Goal: Download file/media

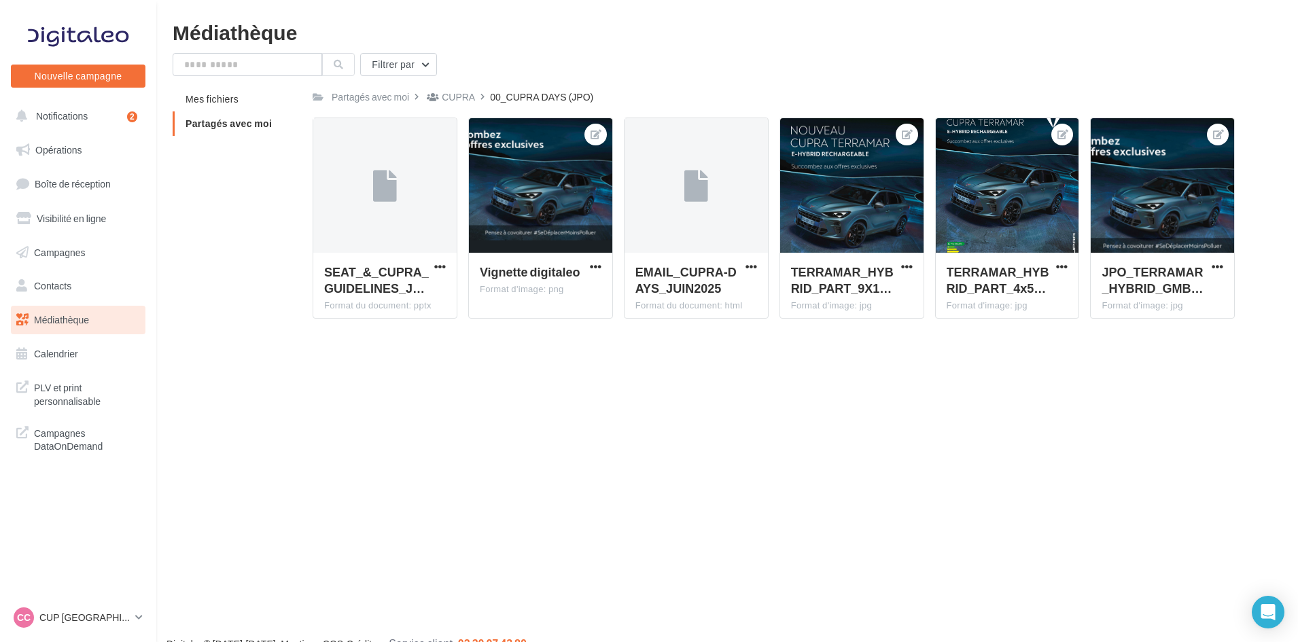
scroll to position [22, 0]
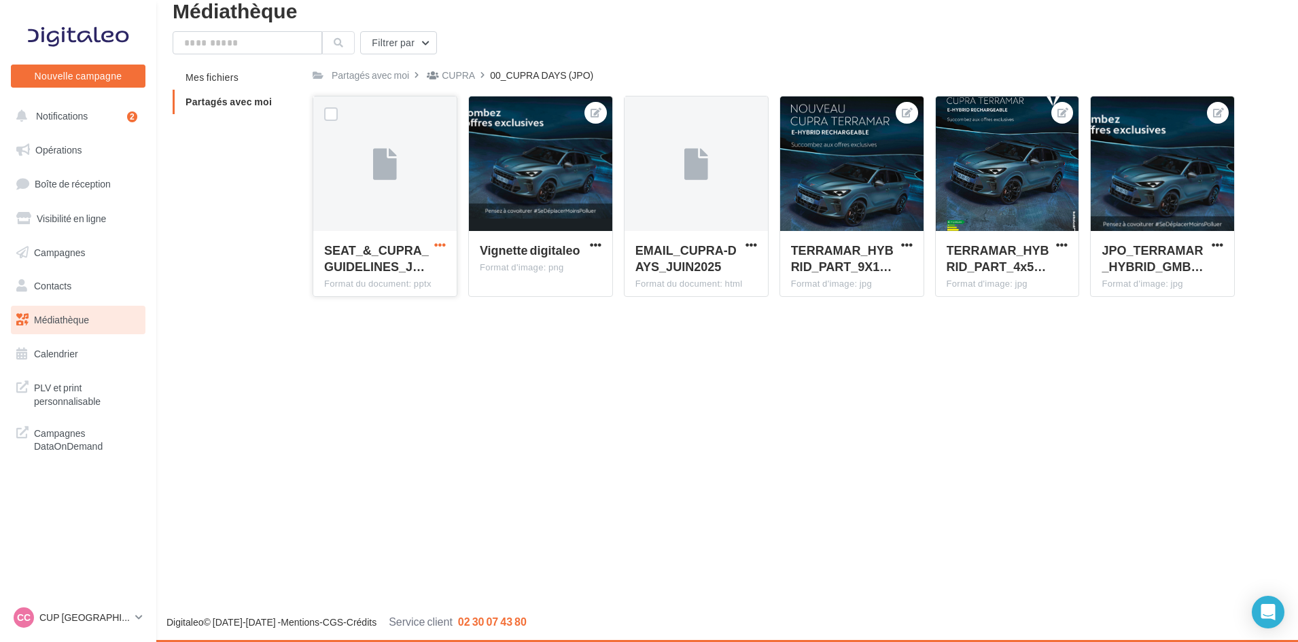
click at [436, 241] on span "button" at bounding box center [440, 245] width 12 height 12
click at [381, 271] on button "Télécharger" at bounding box center [381, 271] width 136 height 35
click at [515, 336] on div "Nouvelle campagne Nouvelle campagne Notifications 2 Opérations Boîte de récepti…" at bounding box center [649, 321] width 1298 height 642
click at [436, 245] on span "button" at bounding box center [440, 245] width 12 height 12
click at [370, 267] on button "Télécharger" at bounding box center [381, 271] width 136 height 35
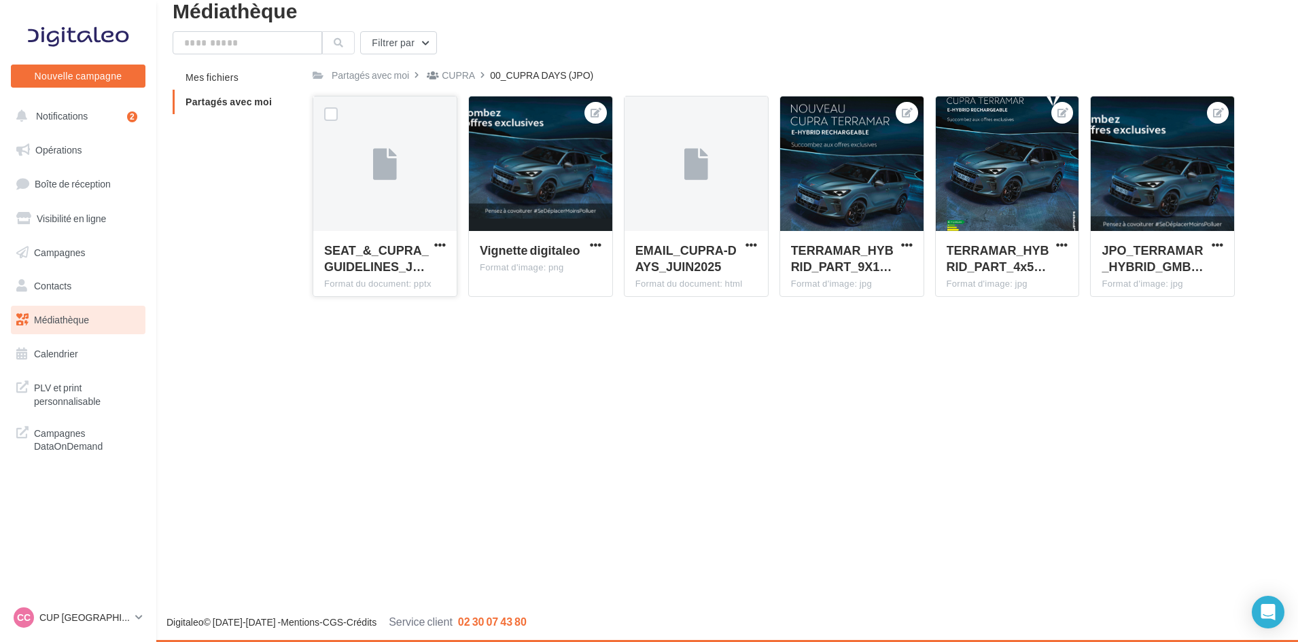
click at [413, 179] on div at bounding box center [384, 165] width 143 height 136
click at [467, 77] on div "CUPRA" at bounding box center [458, 76] width 33 height 14
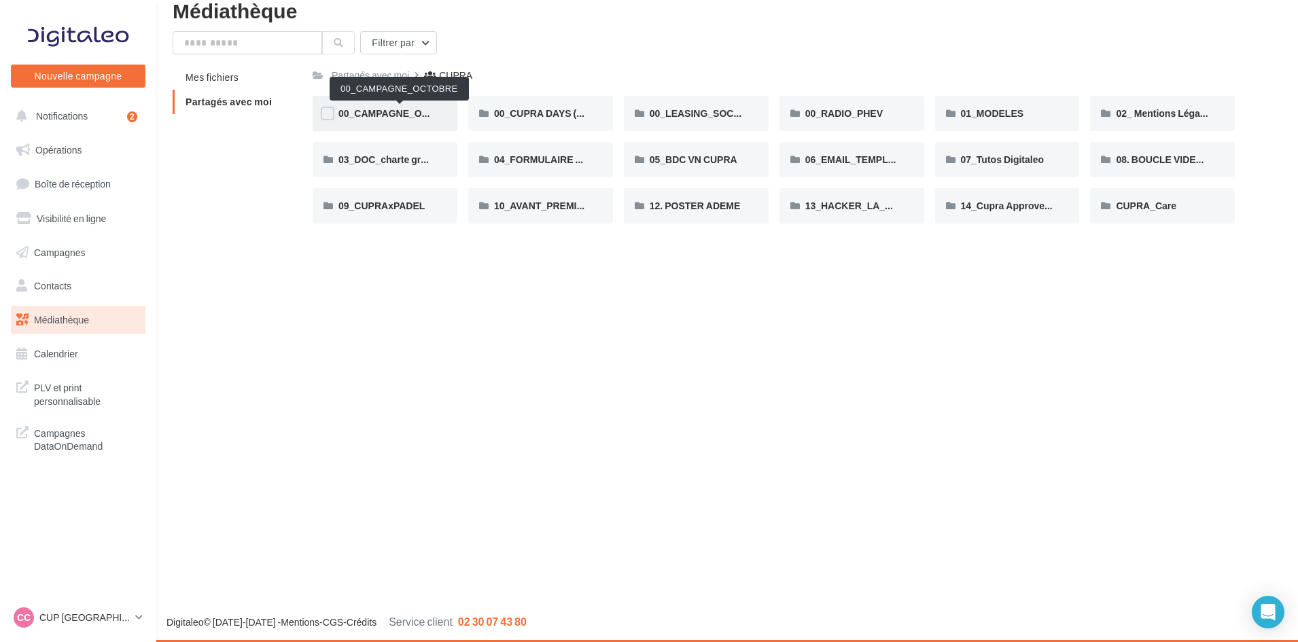
click at [383, 107] on span "00_CAMPAGNE_OCTOBRE" at bounding box center [401, 113] width 124 height 12
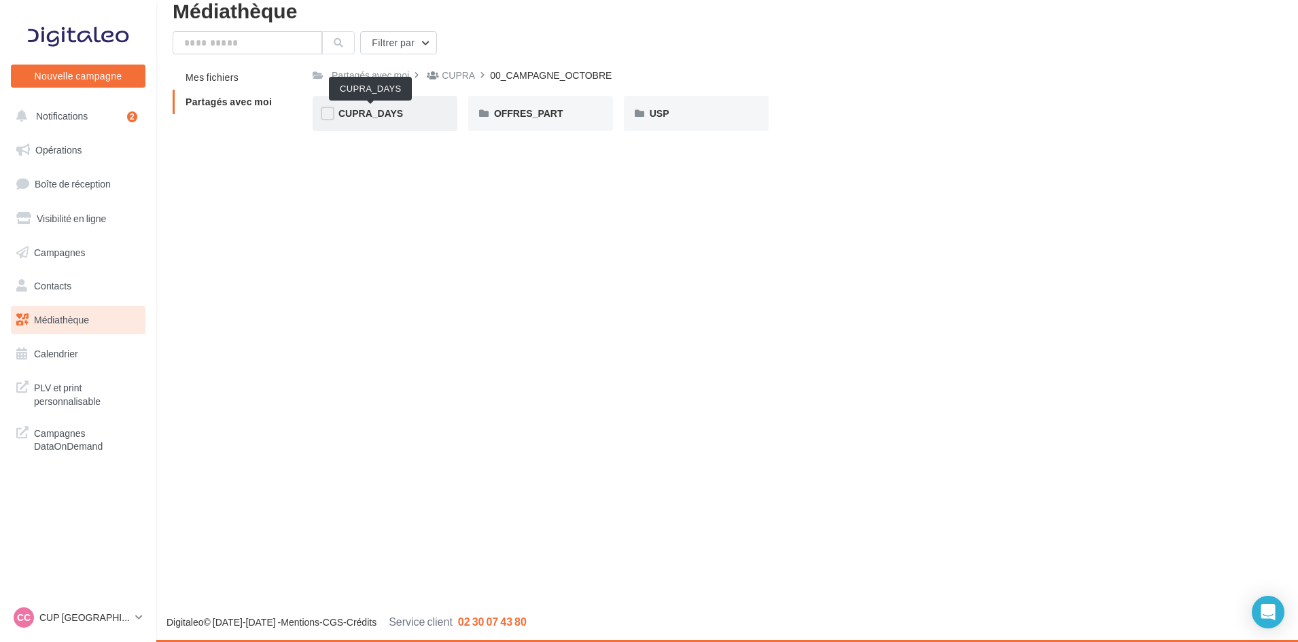
click at [364, 109] on span "CUPRA_DAYS" at bounding box center [371, 113] width 65 height 12
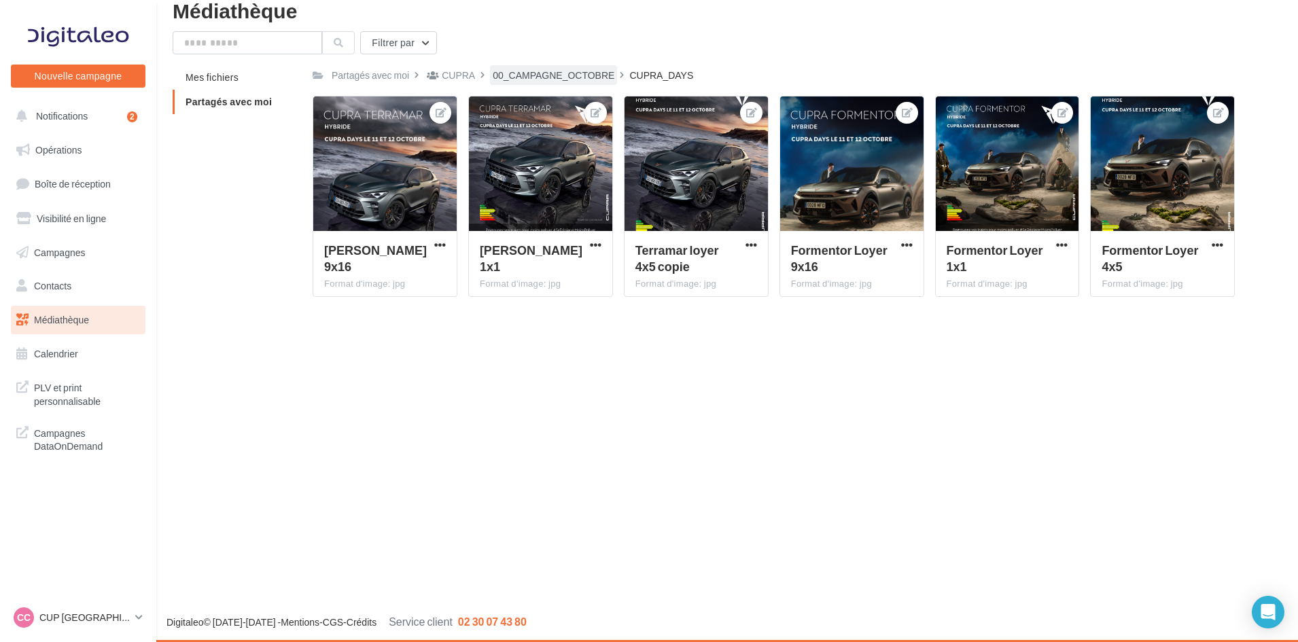
click at [589, 66] on div "00_CAMPAGNE_OCTOBRE" at bounding box center [553, 75] width 127 height 20
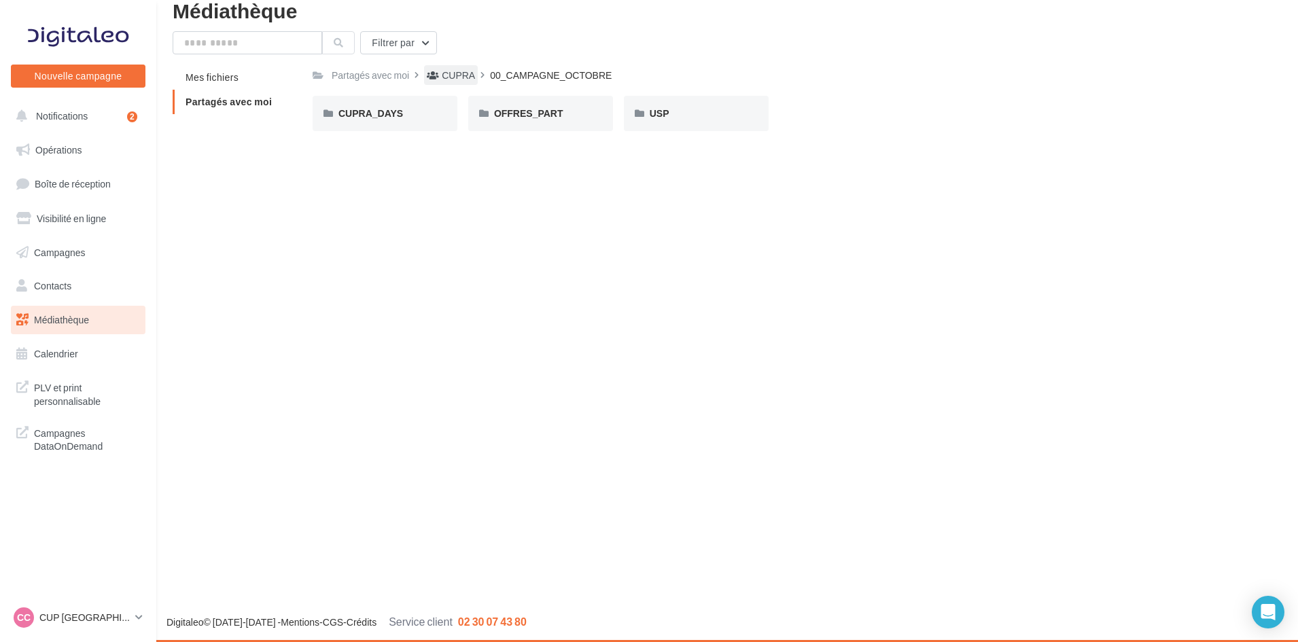
click at [445, 71] on div "CUPRA" at bounding box center [458, 76] width 33 height 14
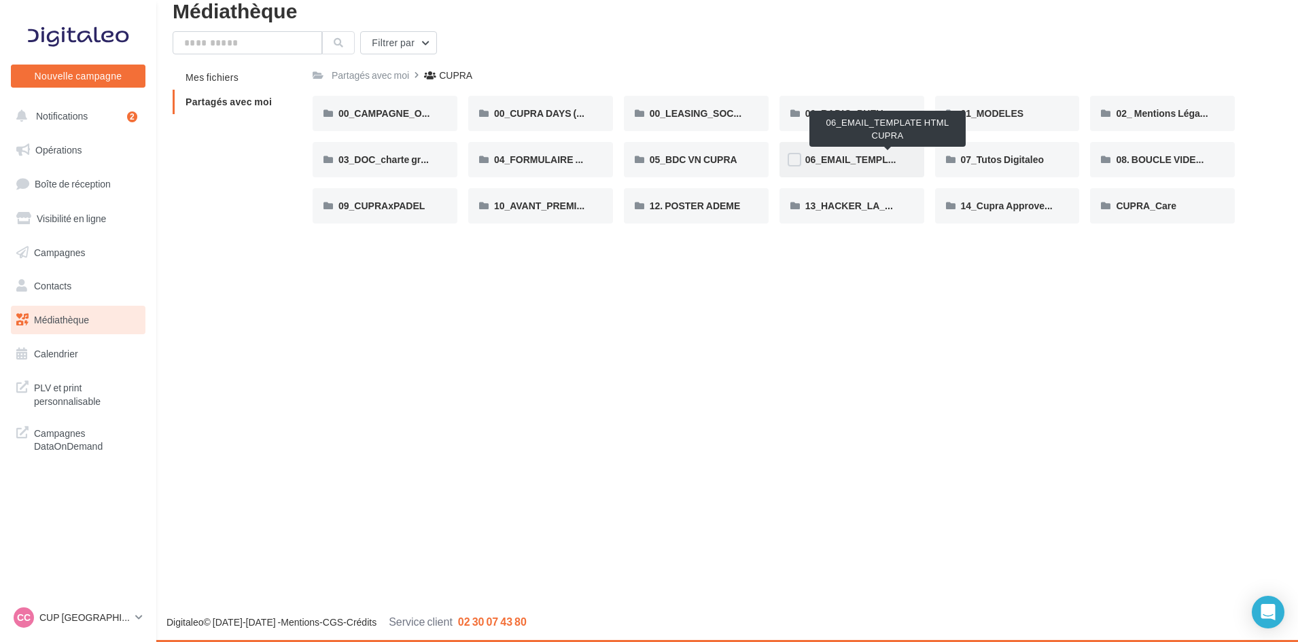
click at [842, 164] on span "06_EMAIL_TEMPLATE HTML CUPRA" at bounding box center [888, 160] width 166 height 12
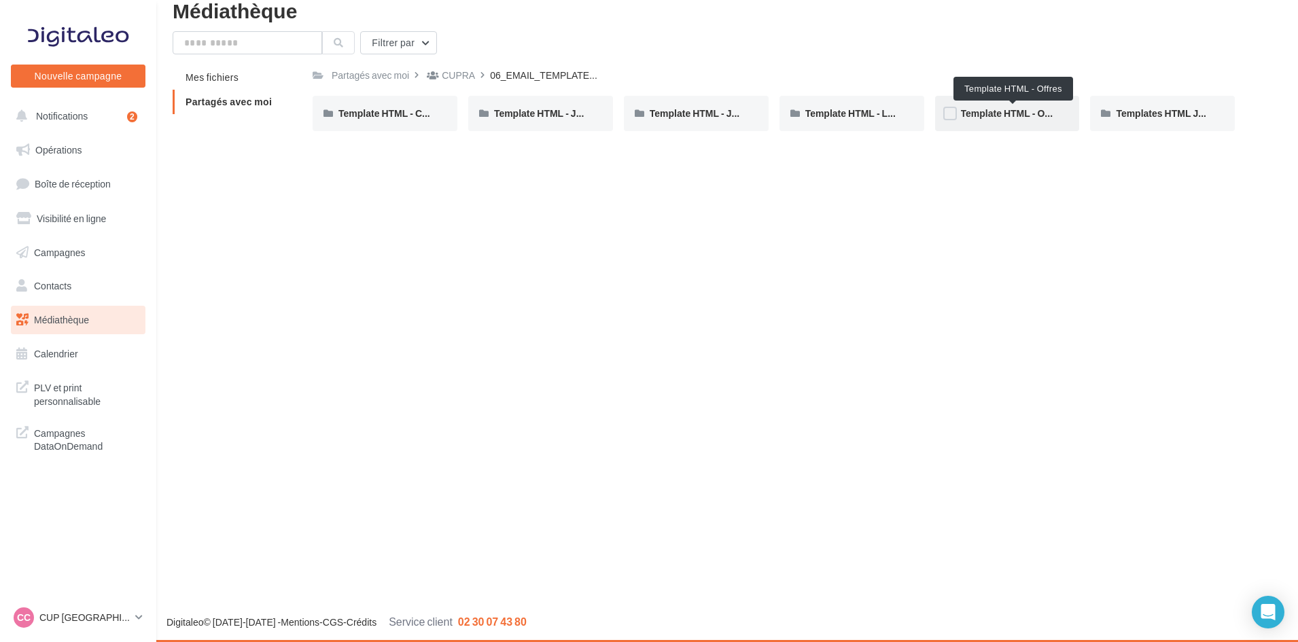
click at [1038, 116] on span "Template HTML - Offres" at bounding box center [1013, 113] width 105 height 12
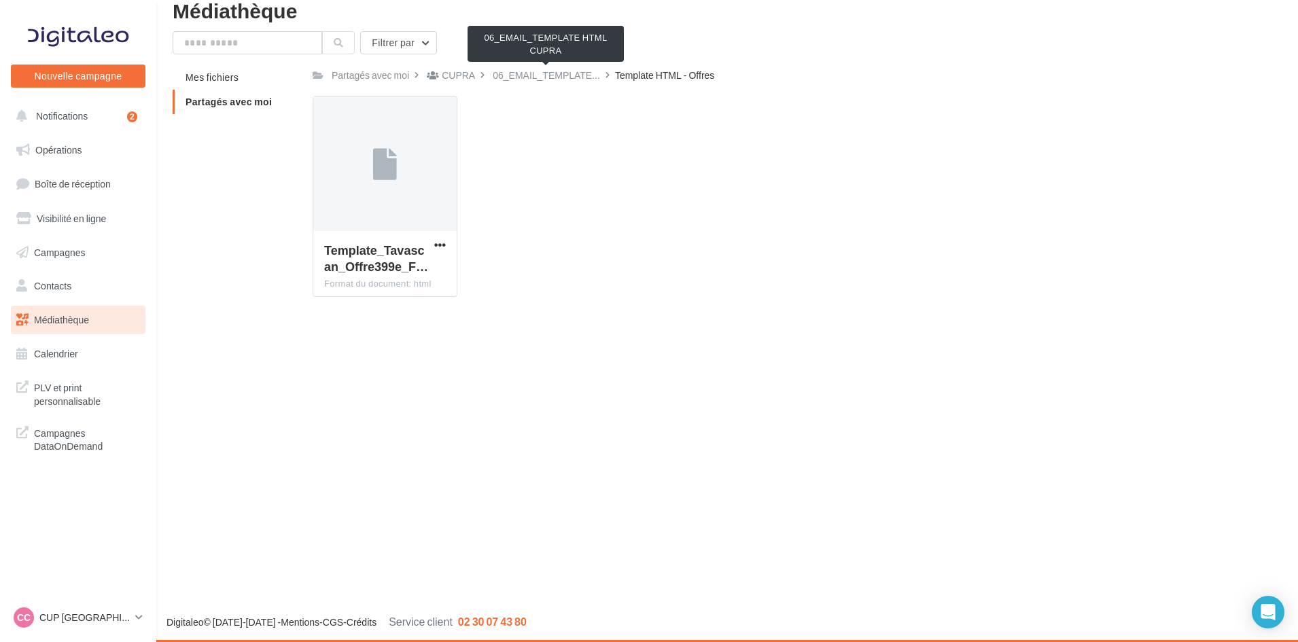
drag, startPoint x: 534, startPoint y: 73, endPoint x: 449, endPoint y: 75, distance: 84.3
click at [533, 73] on span "06_EMAIL_TEMPLATE..." at bounding box center [546, 76] width 107 height 14
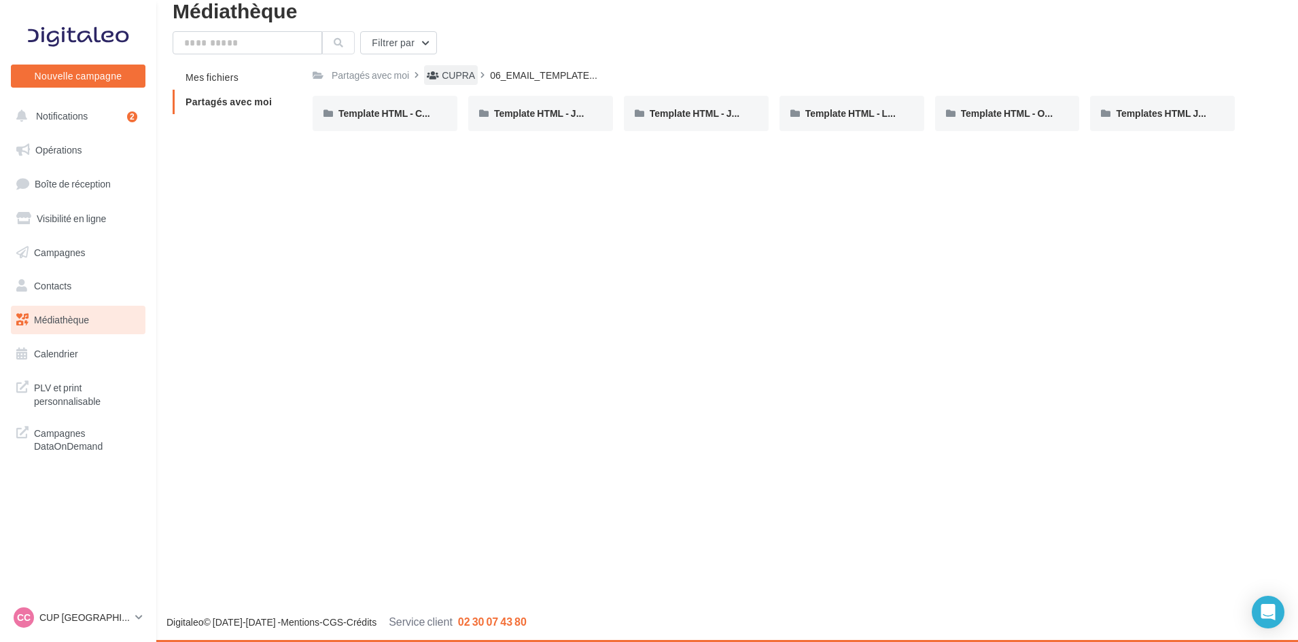
click at [448, 77] on div "CUPRA" at bounding box center [458, 76] width 33 height 14
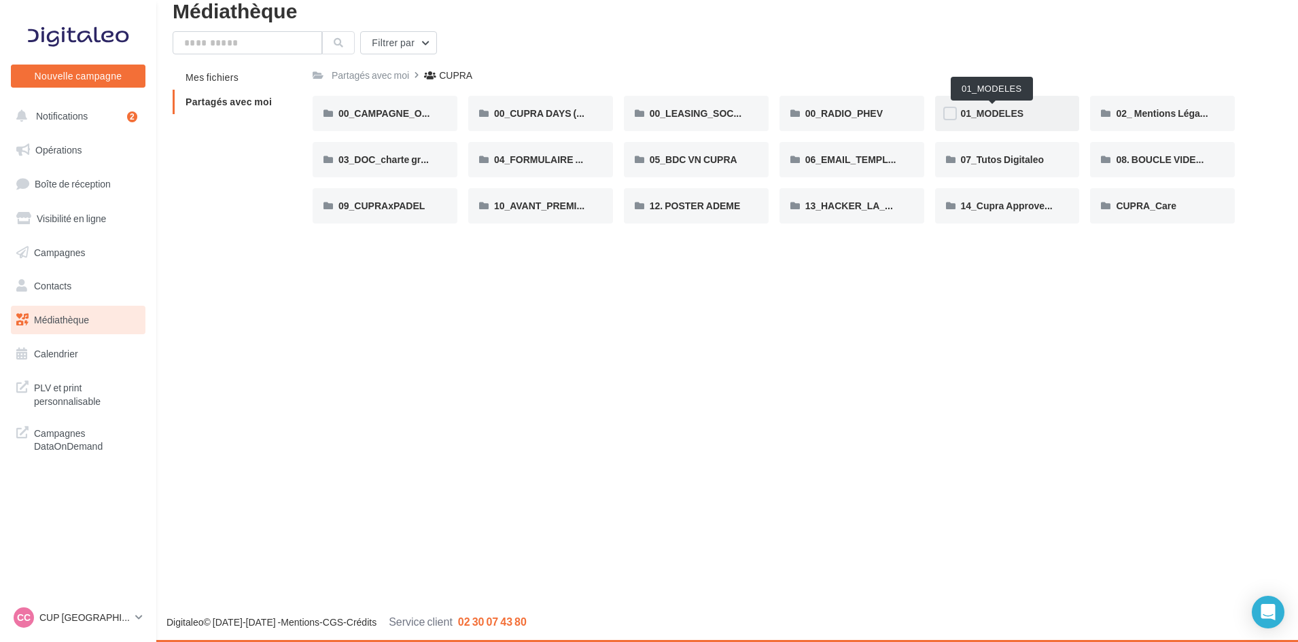
click at [988, 111] on span "01_MODELES" at bounding box center [992, 113] width 63 height 12
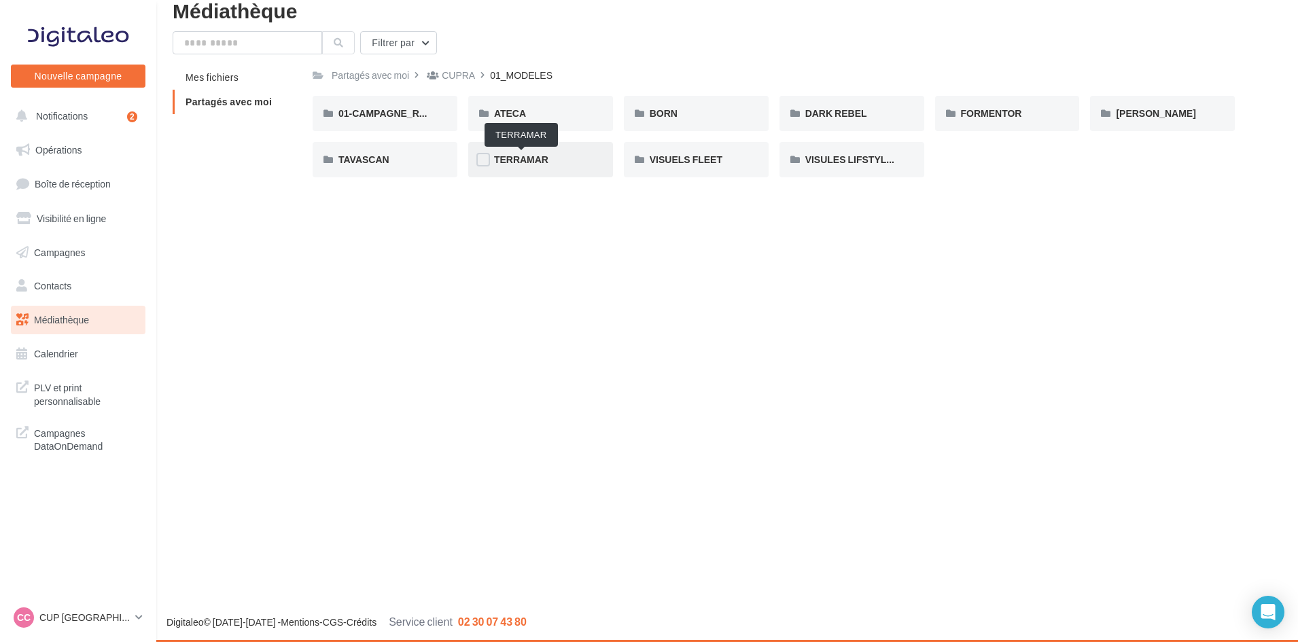
click at [535, 159] on span "TERRAMAR" at bounding box center [521, 160] width 54 height 12
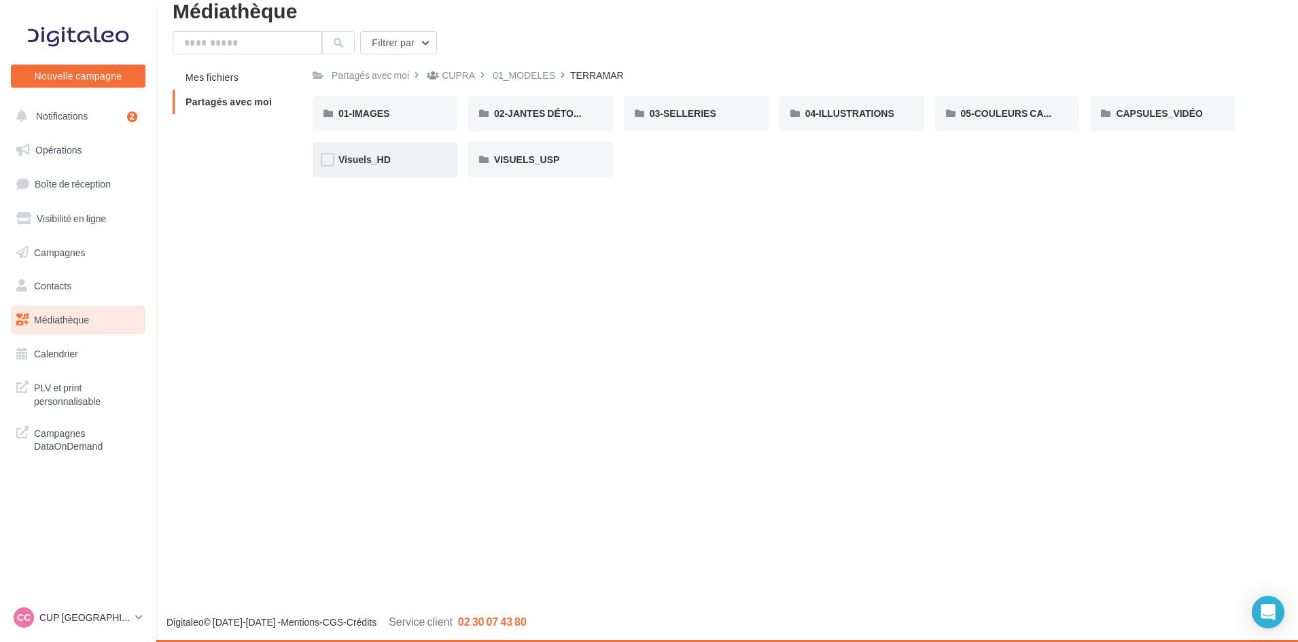
click at [360, 153] on div "Visuels_HD" at bounding box center [385, 160] width 93 height 14
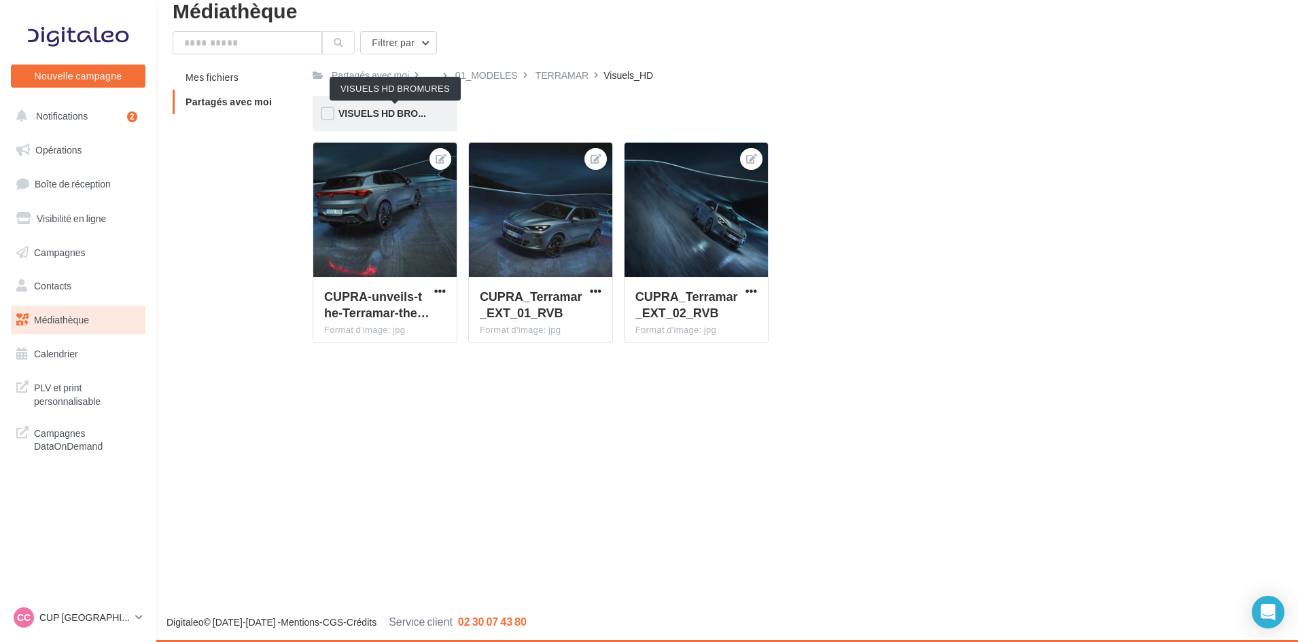
click at [401, 110] on span "VISUELS HD BROMURES" at bounding box center [396, 113] width 114 height 12
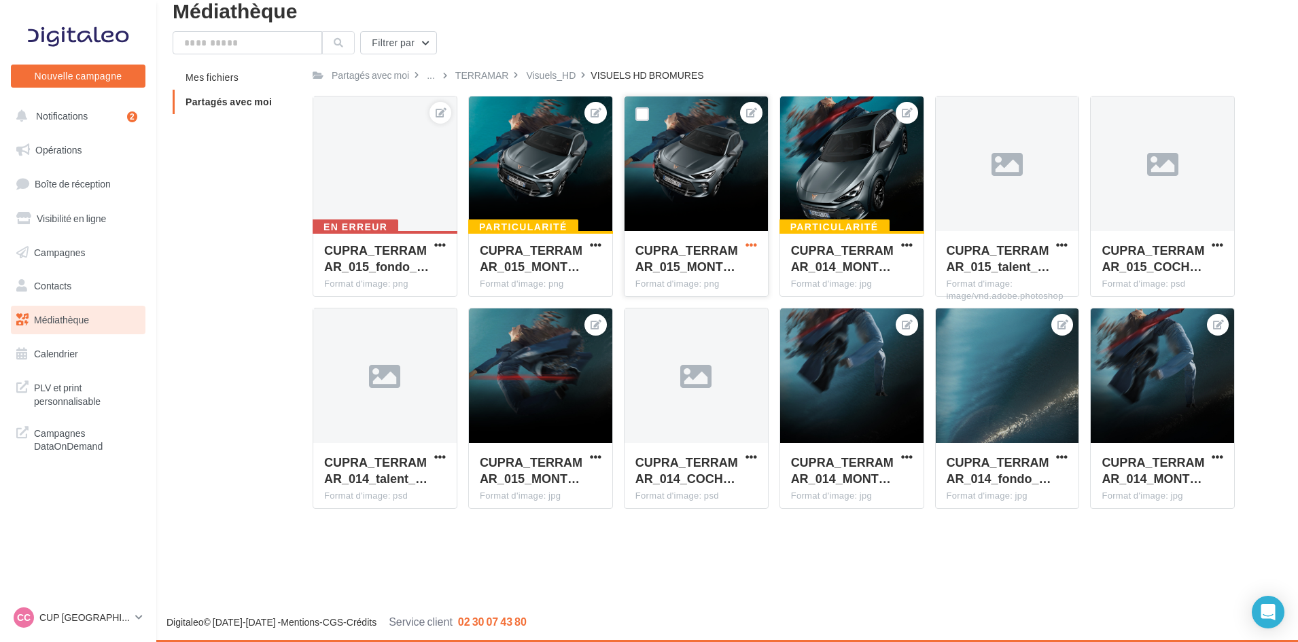
click at [754, 241] on span "button" at bounding box center [752, 245] width 12 height 12
click at [691, 310] on button "Télécharger" at bounding box center [689, 307] width 139 height 35
click at [590, 245] on span "button" at bounding box center [596, 245] width 12 height 12
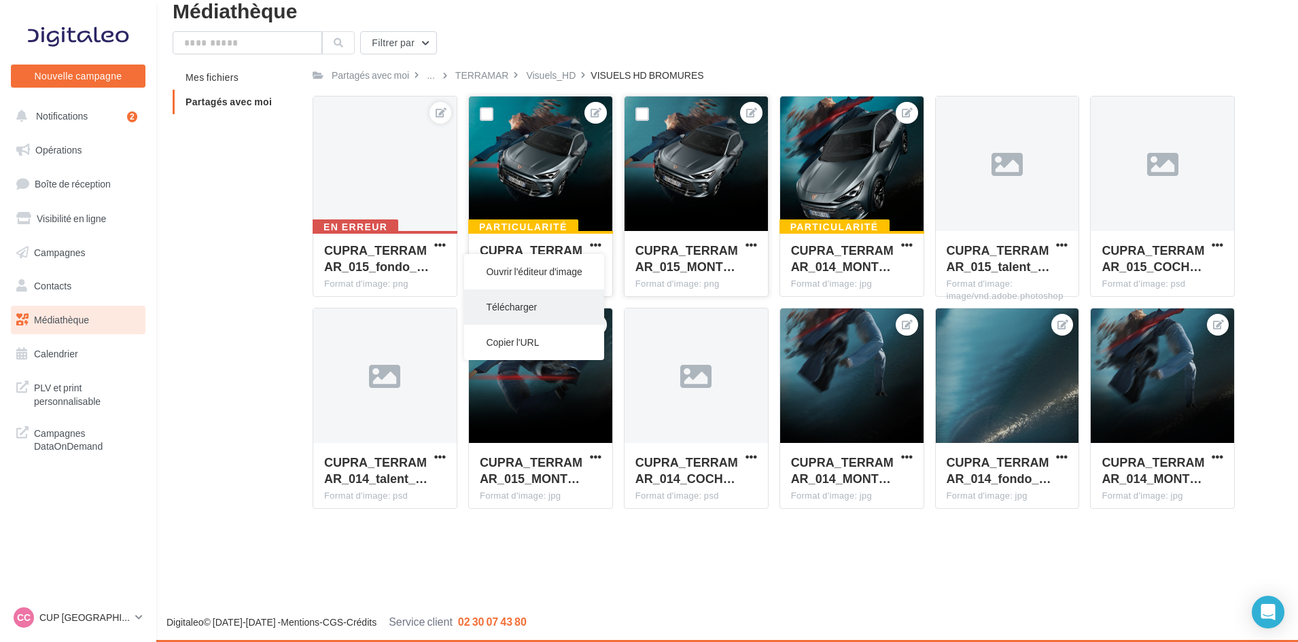
click at [533, 305] on button "Télécharger" at bounding box center [533, 307] width 139 height 35
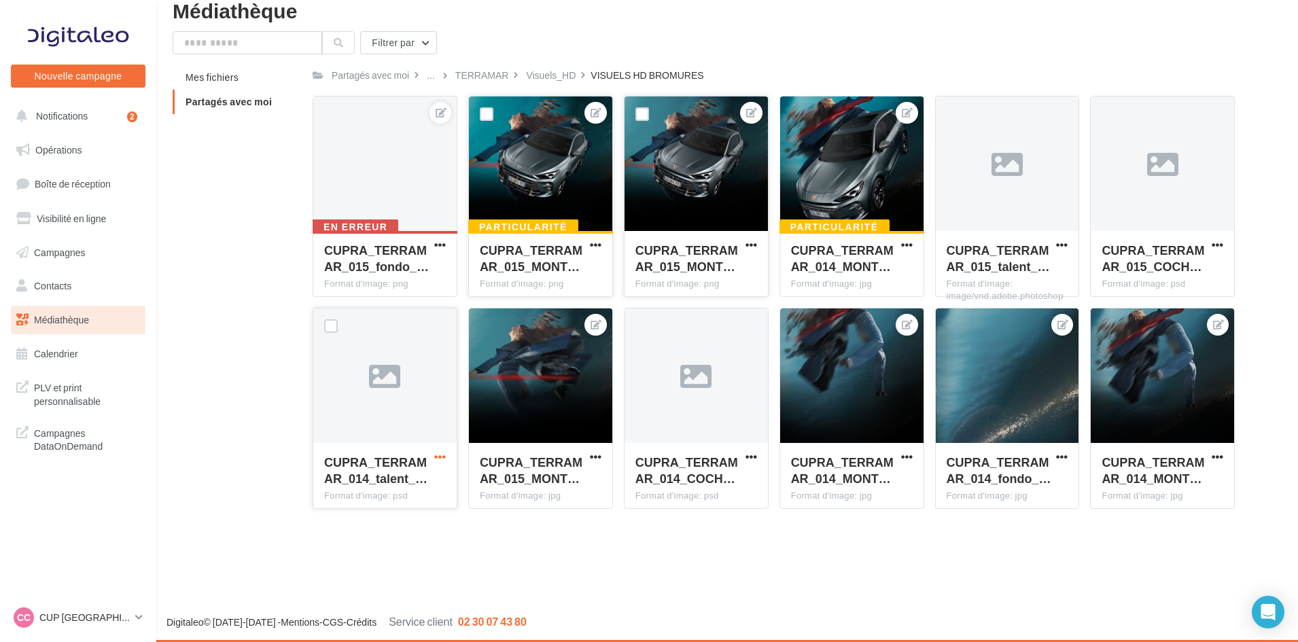
click at [435, 460] on span "button" at bounding box center [440, 457] width 12 height 12
click at [419, 479] on button "Télécharger" at bounding box center [381, 483] width 136 height 35
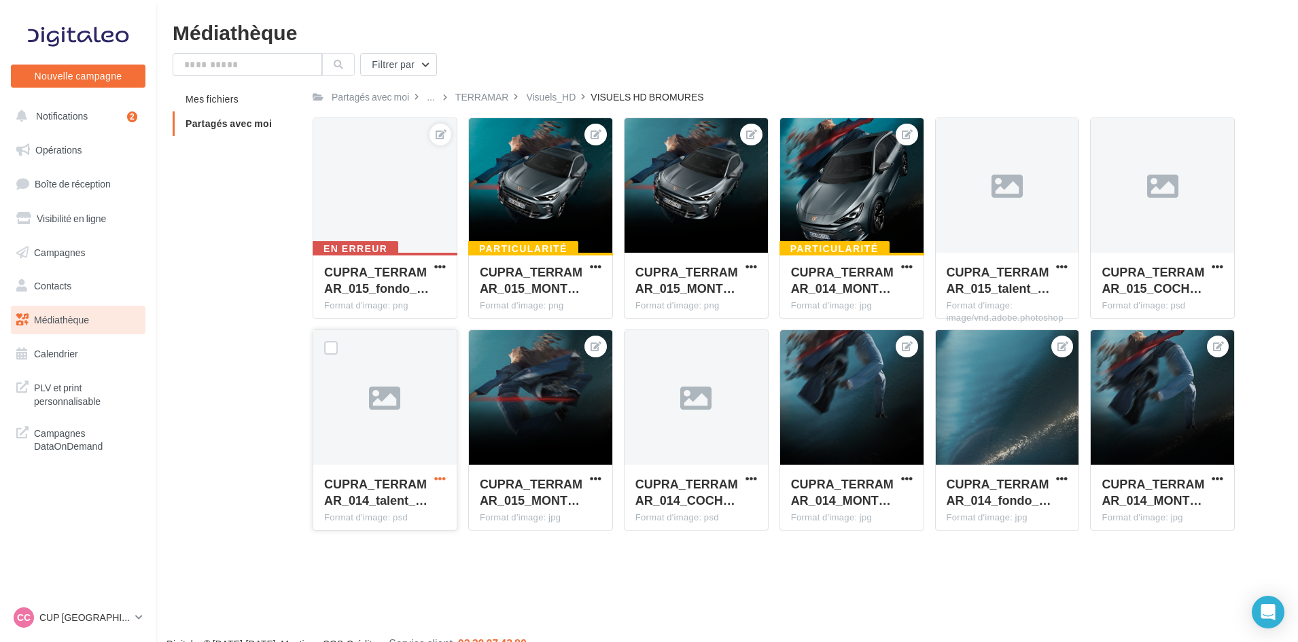
click at [442, 481] on span "button" at bounding box center [440, 479] width 12 height 12
click at [386, 516] on button "Télécharger" at bounding box center [381, 505] width 136 height 35
click at [561, 97] on div "Visuels_HD" at bounding box center [551, 97] width 50 height 14
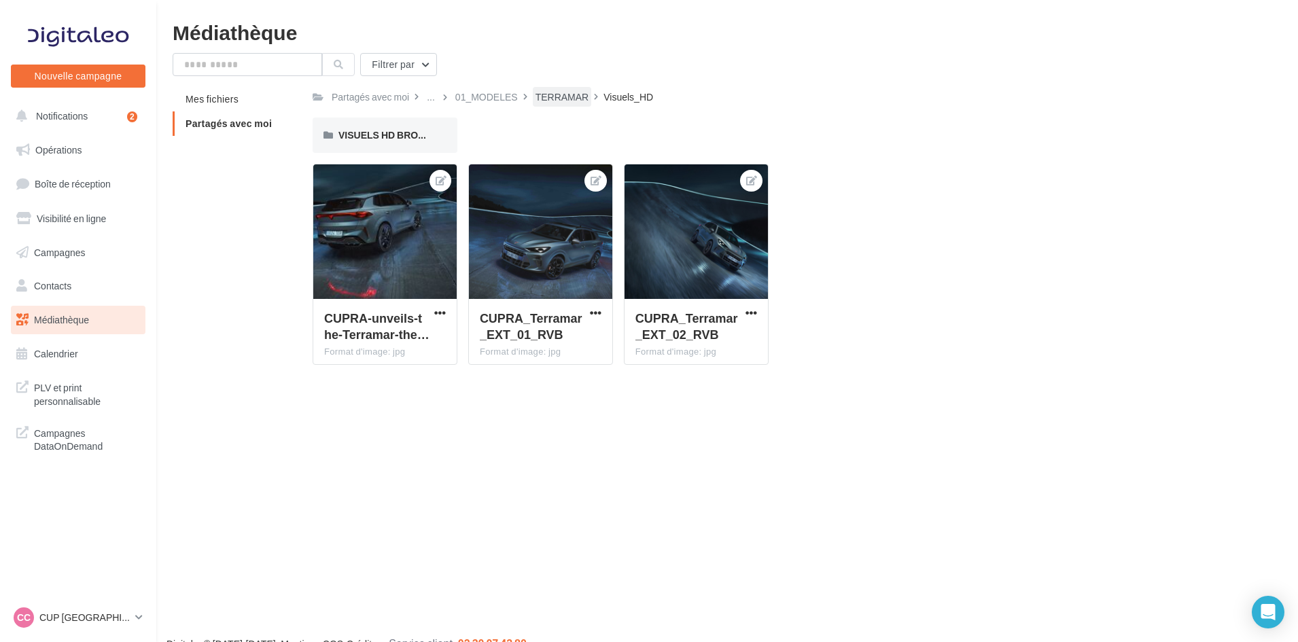
click at [554, 89] on div "TERRAMAR" at bounding box center [562, 97] width 59 height 20
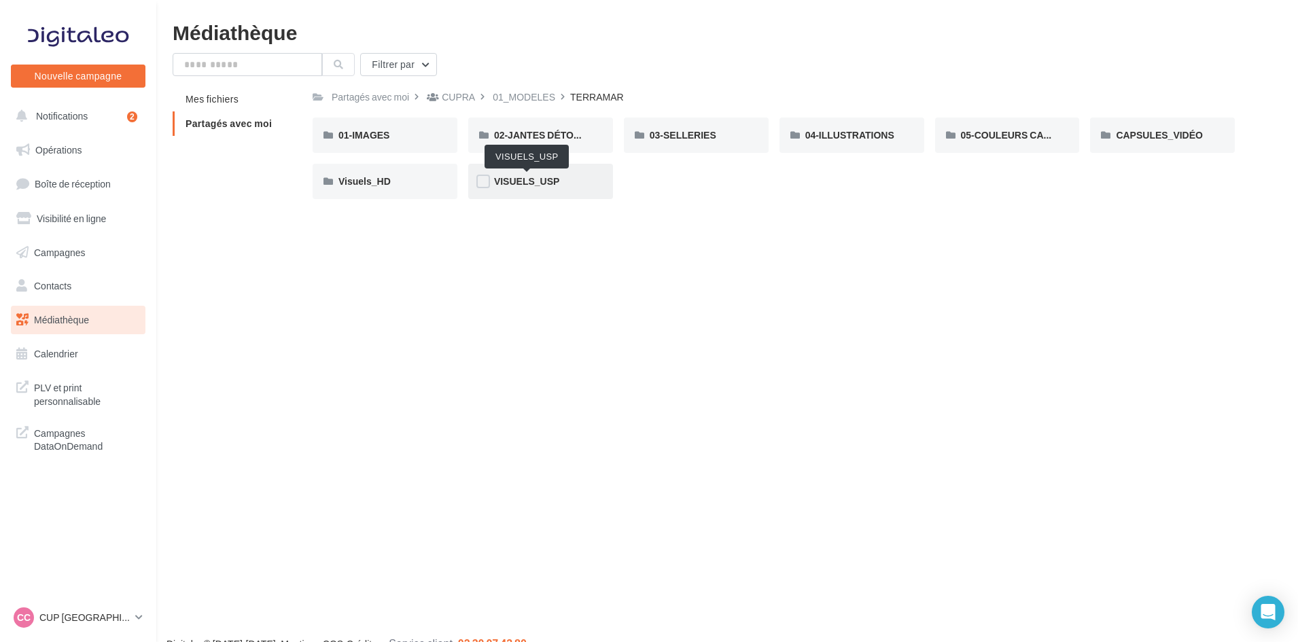
click at [530, 180] on span "VISUELS_USP" at bounding box center [526, 181] width 65 height 12
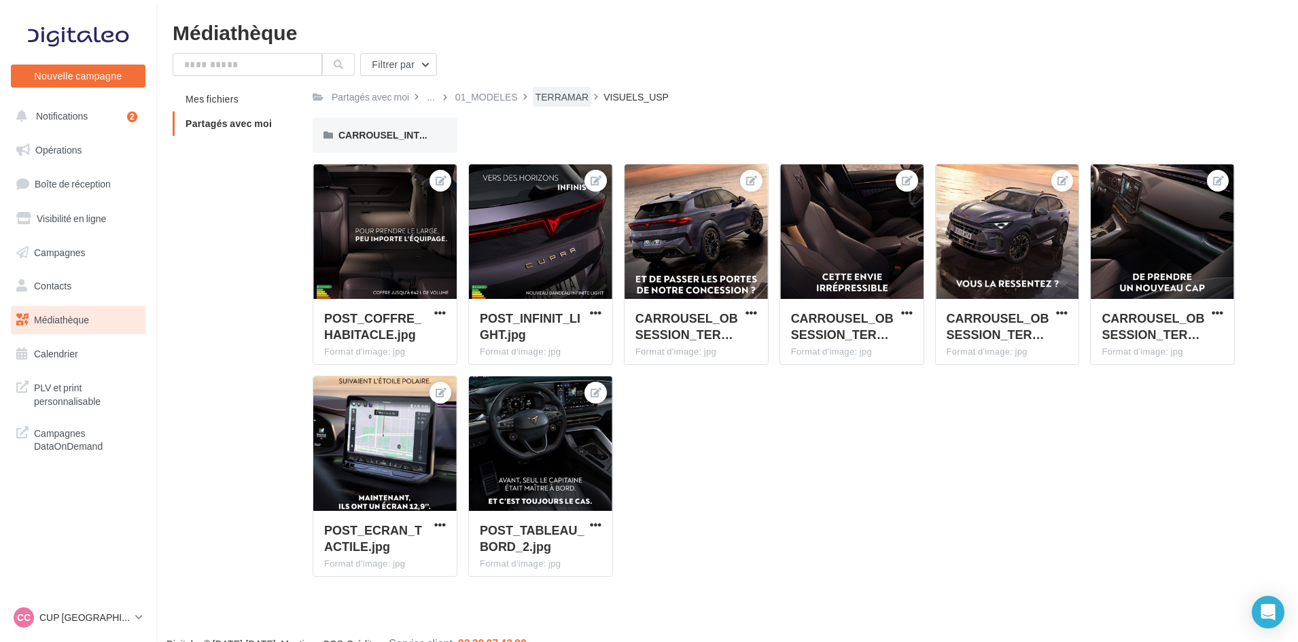
click at [583, 97] on div "TERRAMAR" at bounding box center [563, 97] width 54 height 14
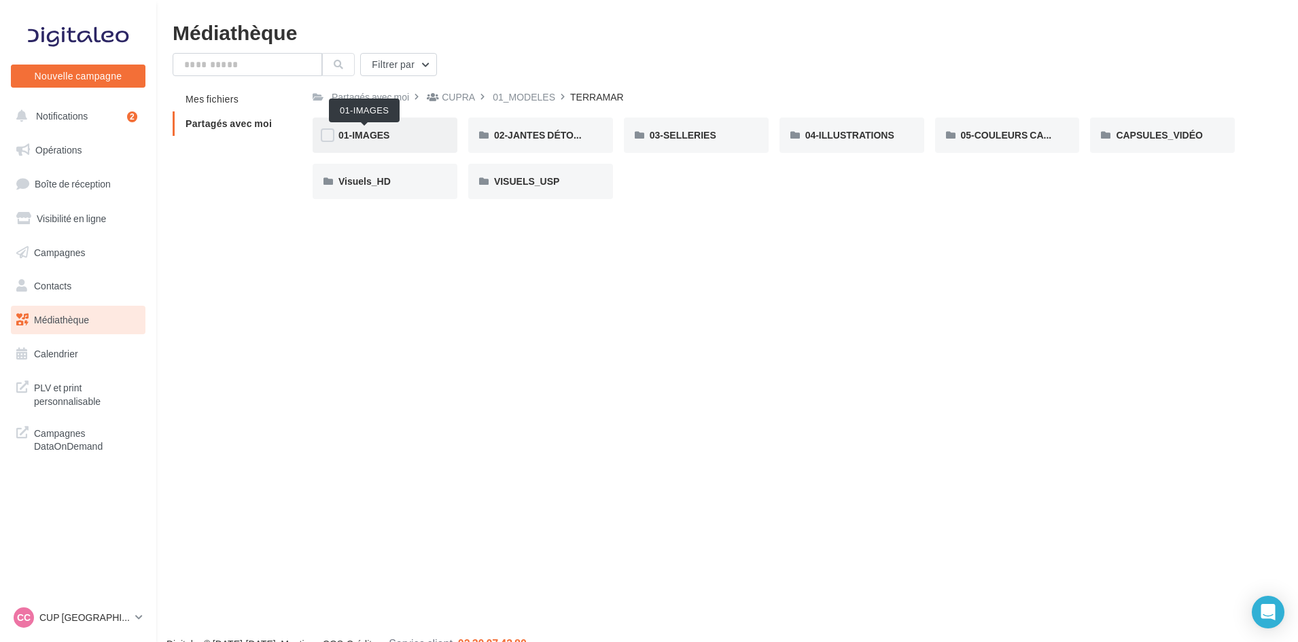
click at [366, 132] on span "01-IMAGES" at bounding box center [364, 135] width 51 height 12
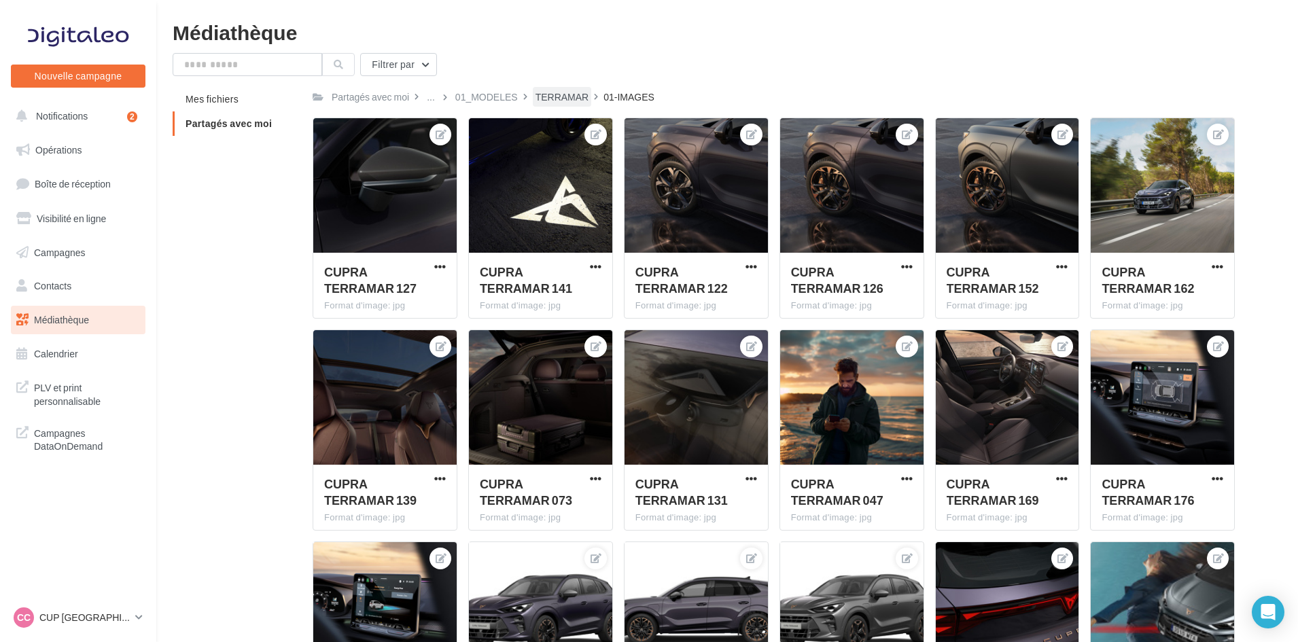
click at [574, 97] on div "TERRAMAR" at bounding box center [563, 97] width 54 height 14
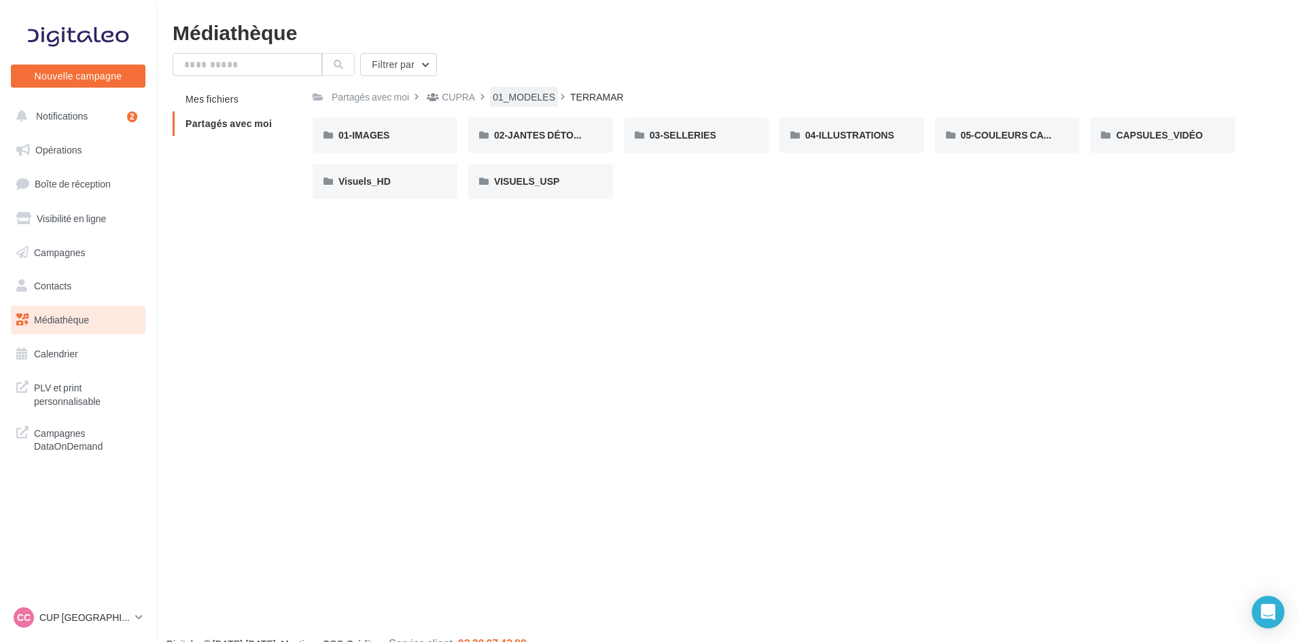
click at [505, 97] on div "01_MODELES" at bounding box center [524, 97] width 63 height 14
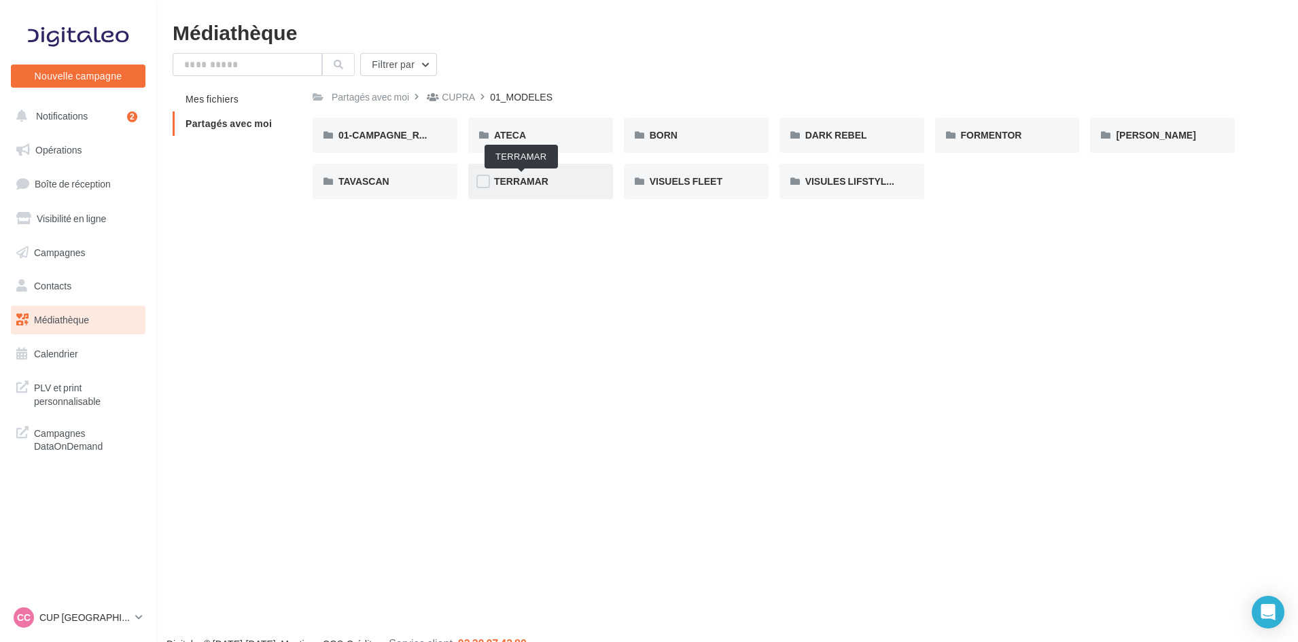
click at [513, 177] on span "TERRAMAR" at bounding box center [521, 181] width 54 height 12
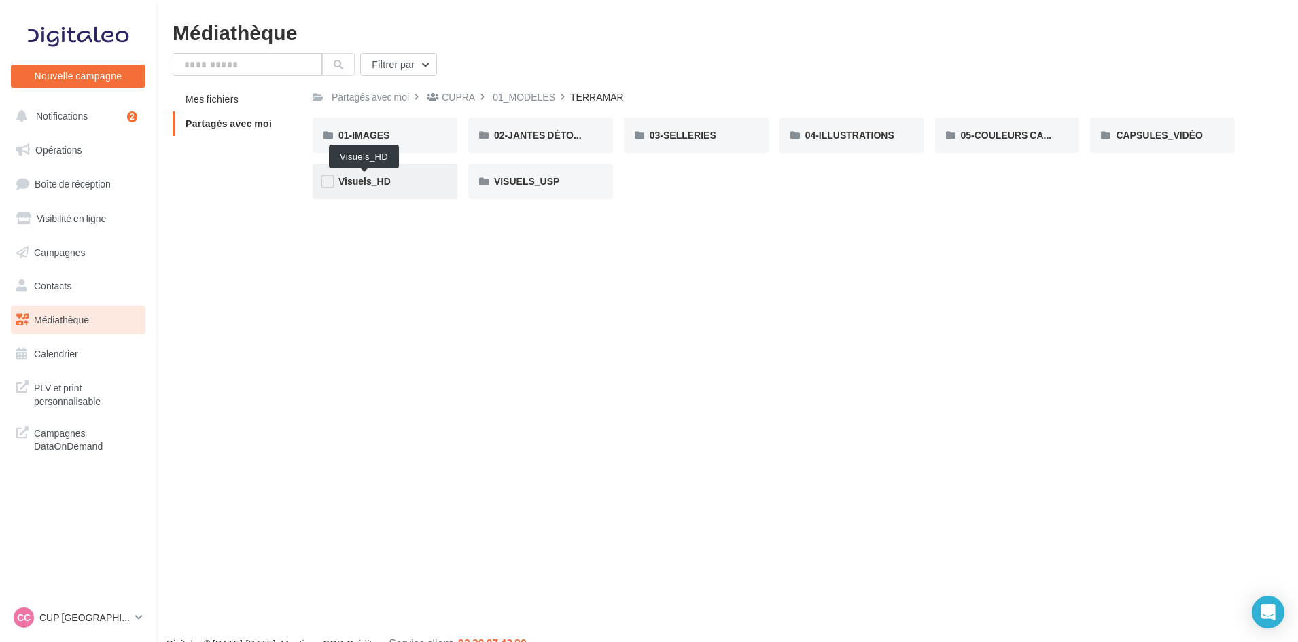
click at [370, 182] on span "Visuels_HD" at bounding box center [365, 181] width 52 height 12
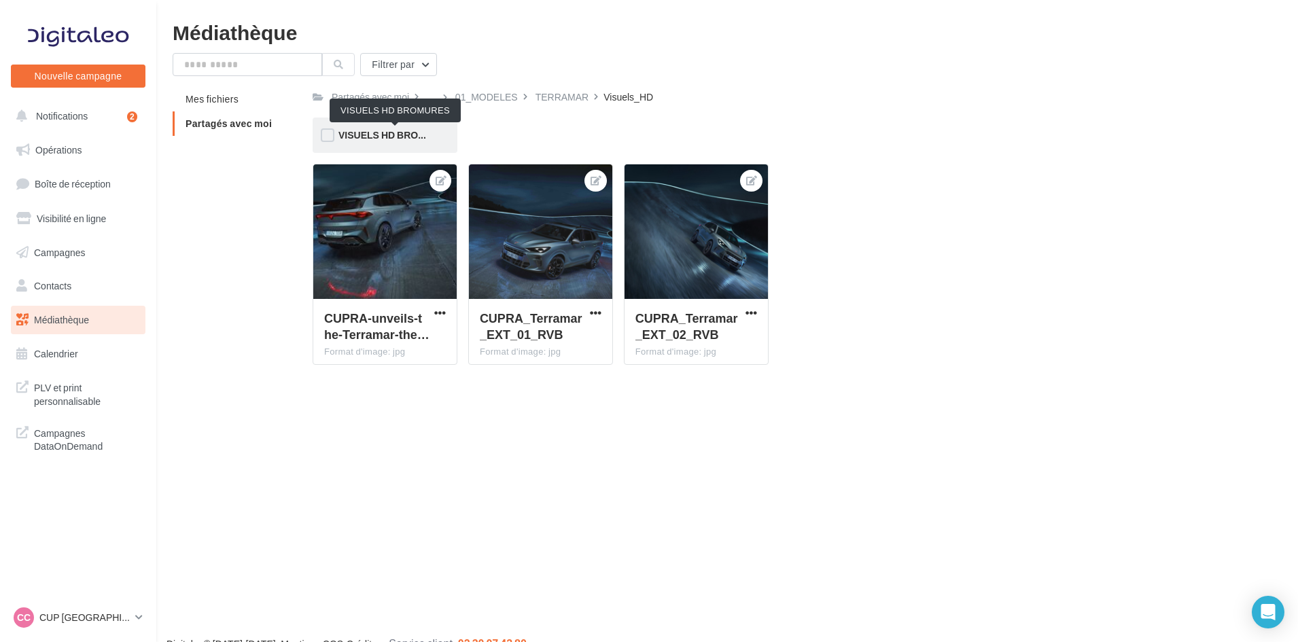
click at [388, 129] on span "VISUELS HD BROMURES" at bounding box center [396, 135] width 114 height 12
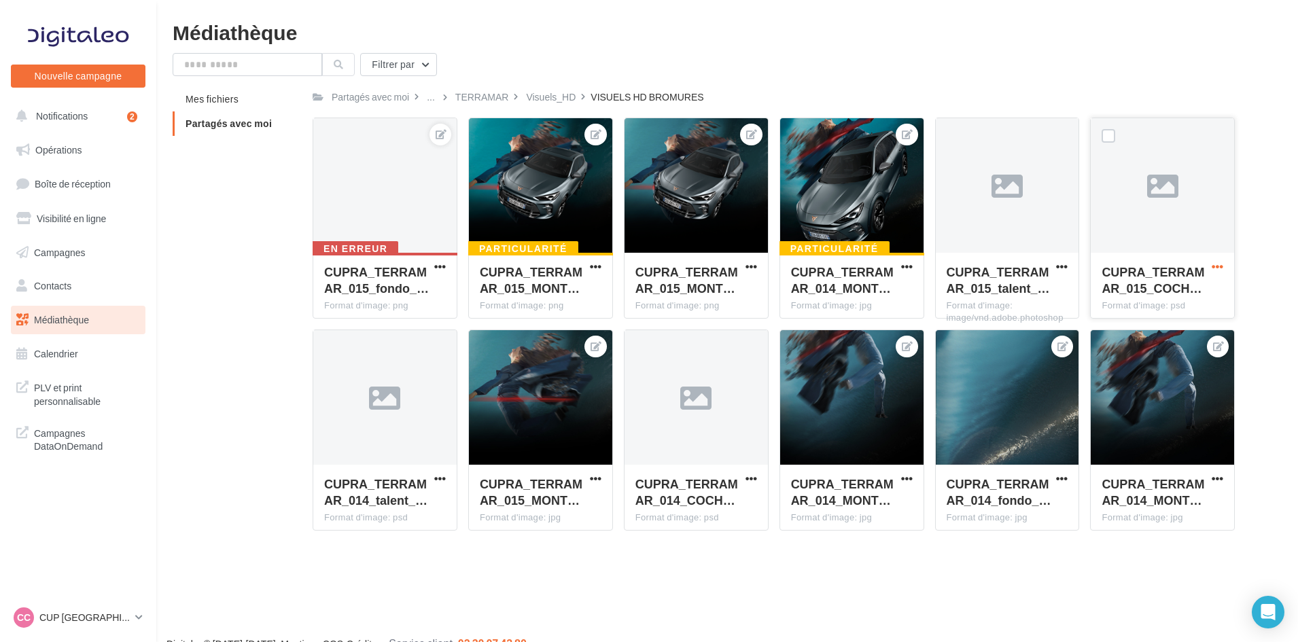
click at [1213, 263] on span "button" at bounding box center [1218, 267] width 12 height 12
click at [1187, 295] on button "Télécharger" at bounding box center [1158, 293] width 136 height 35
click at [497, 99] on div "TERRAMAR" at bounding box center [482, 97] width 54 height 14
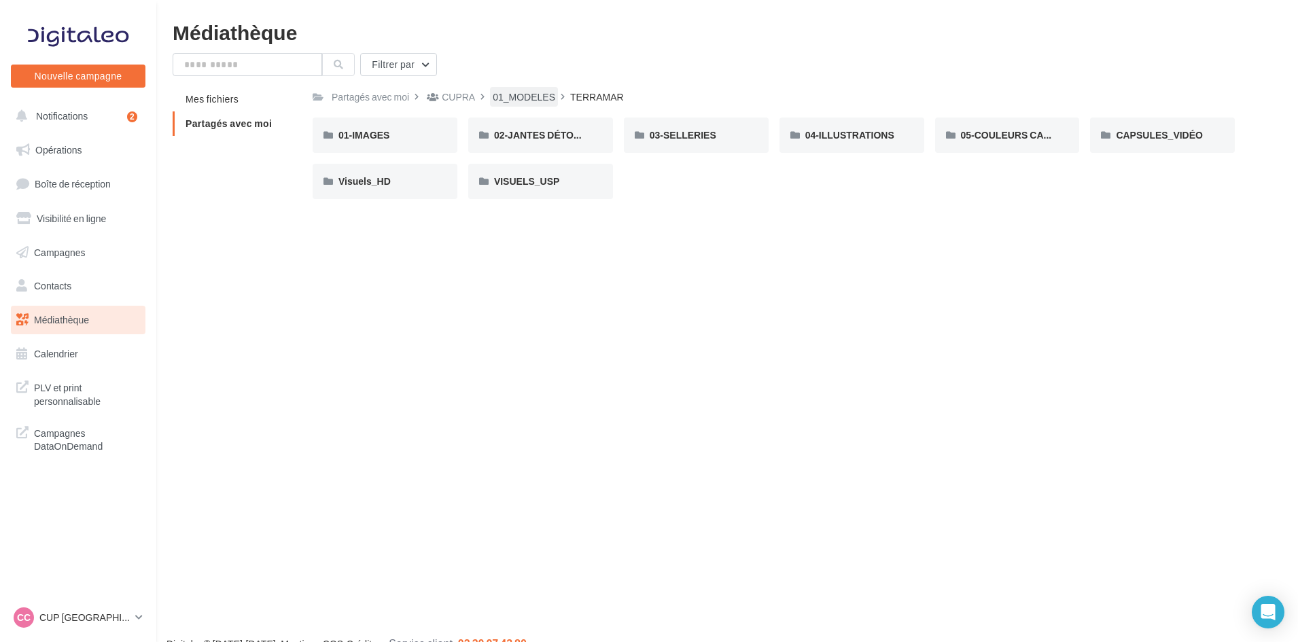
click at [505, 99] on div "01_MODELES" at bounding box center [524, 97] width 63 height 14
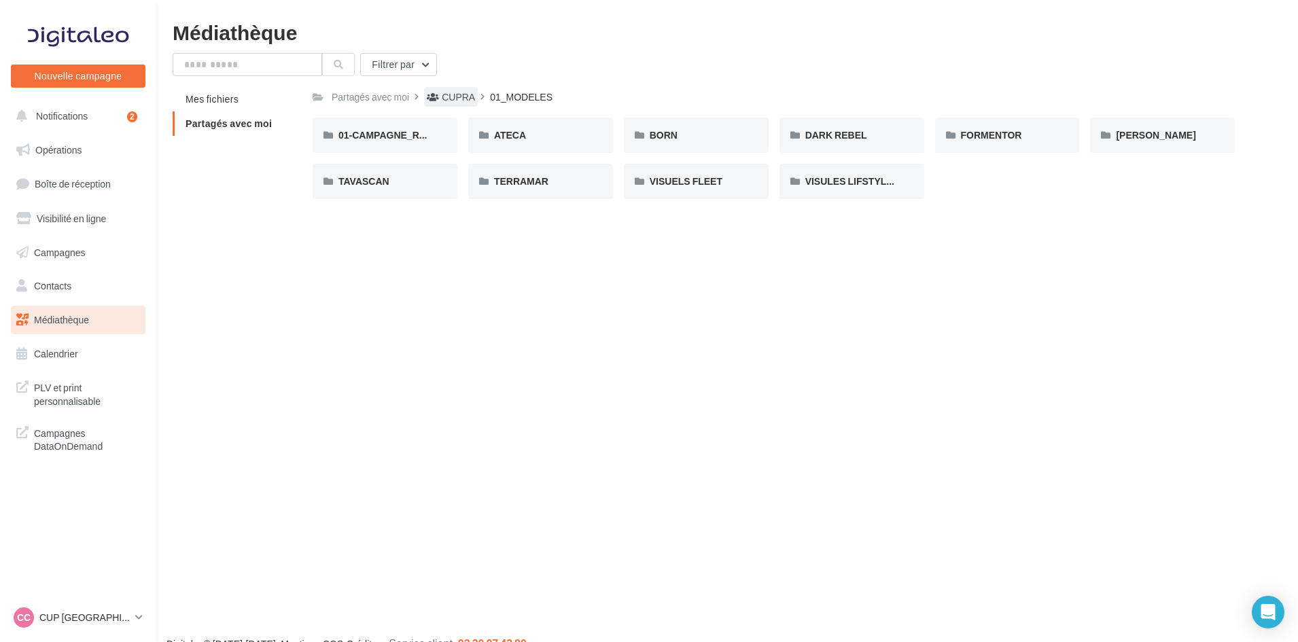
click at [457, 94] on div "CUPRA" at bounding box center [458, 97] width 33 height 14
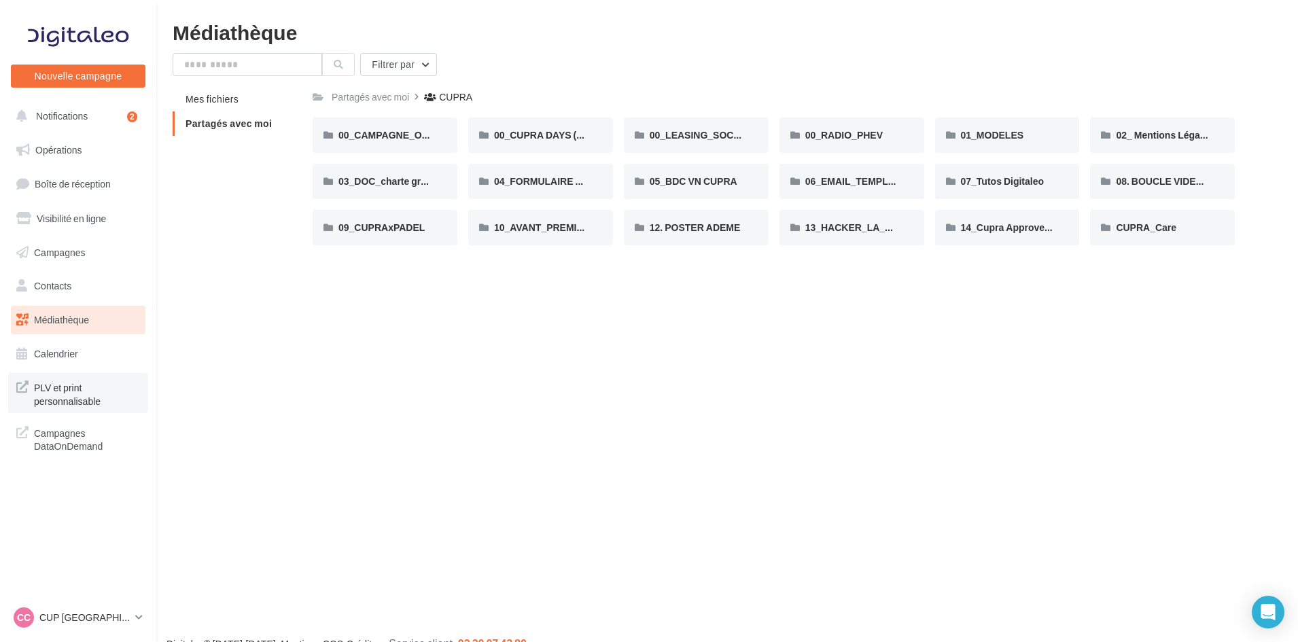
click at [56, 390] on span "PLV et print personnalisable" at bounding box center [87, 393] width 106 height 29
click at [549, 137] on span "00_CUPRA DAYS (JPO)" at bounding box center [546, 135] width 105 height 12
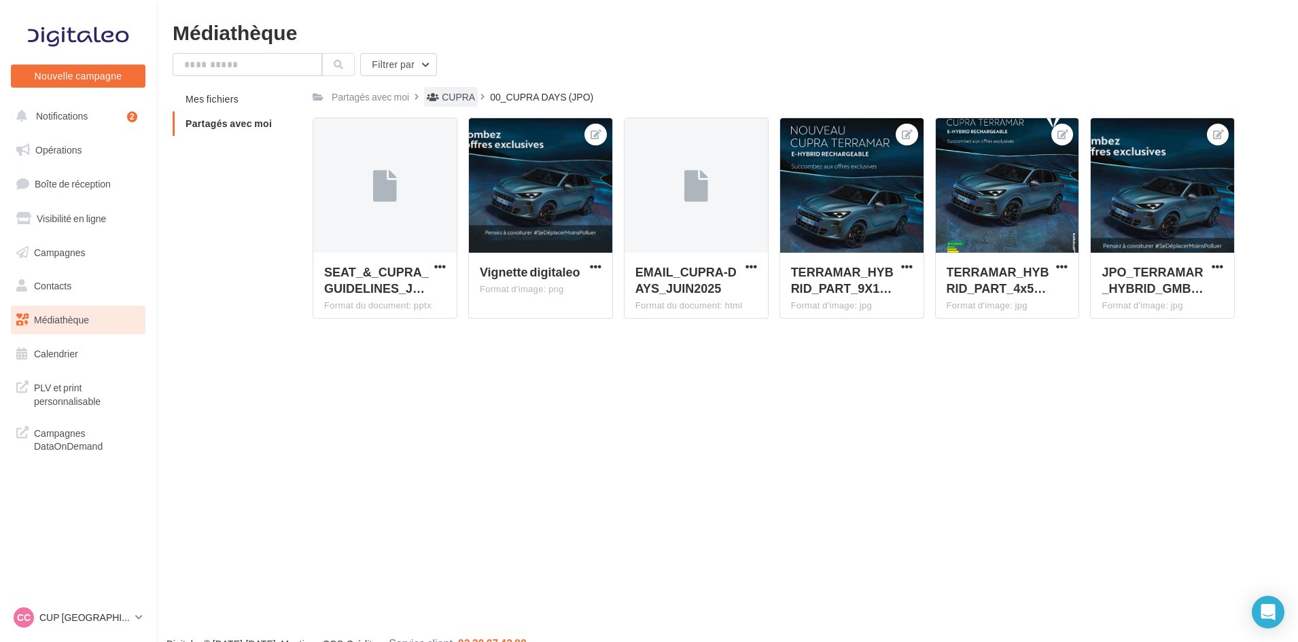
click at [450, 100] on div "CUPRA" at bounding box center [458, 97] width 33 height 14
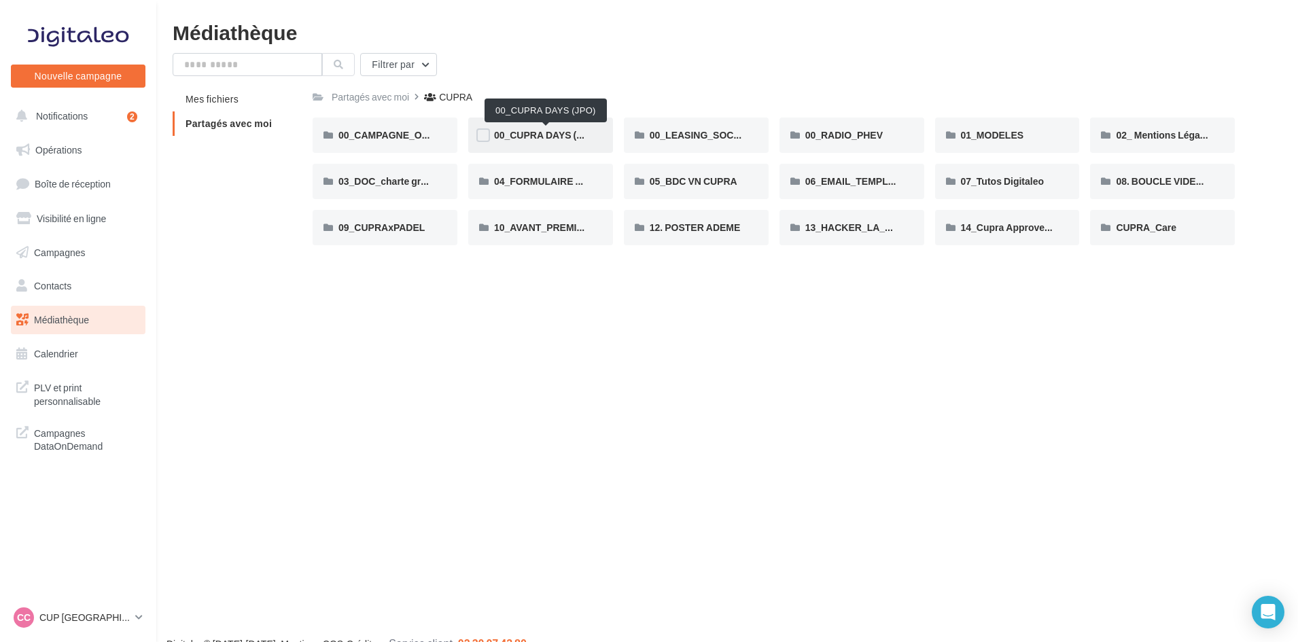
click at [542, 131] on span "00_CUPRA DAYS (JPO)" at bounding box center [546, 135] width 105 height 12
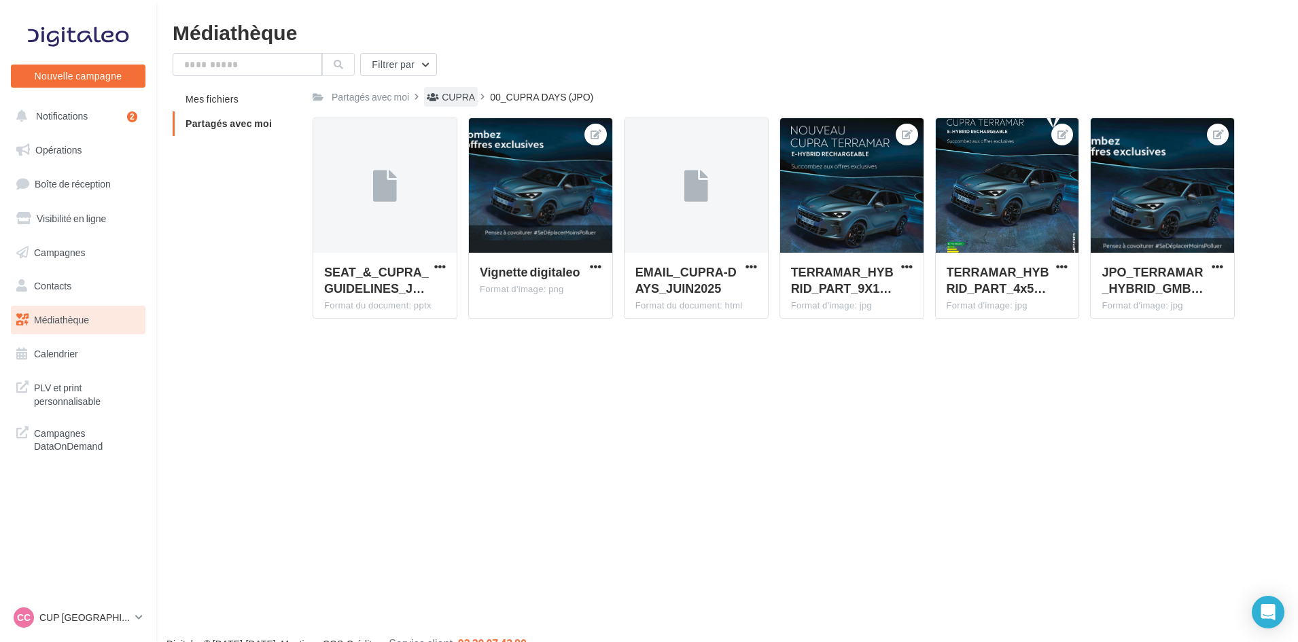
click at [451, 93] on div "CUPRA" at bounding box center [458, 97] width 33 height 14
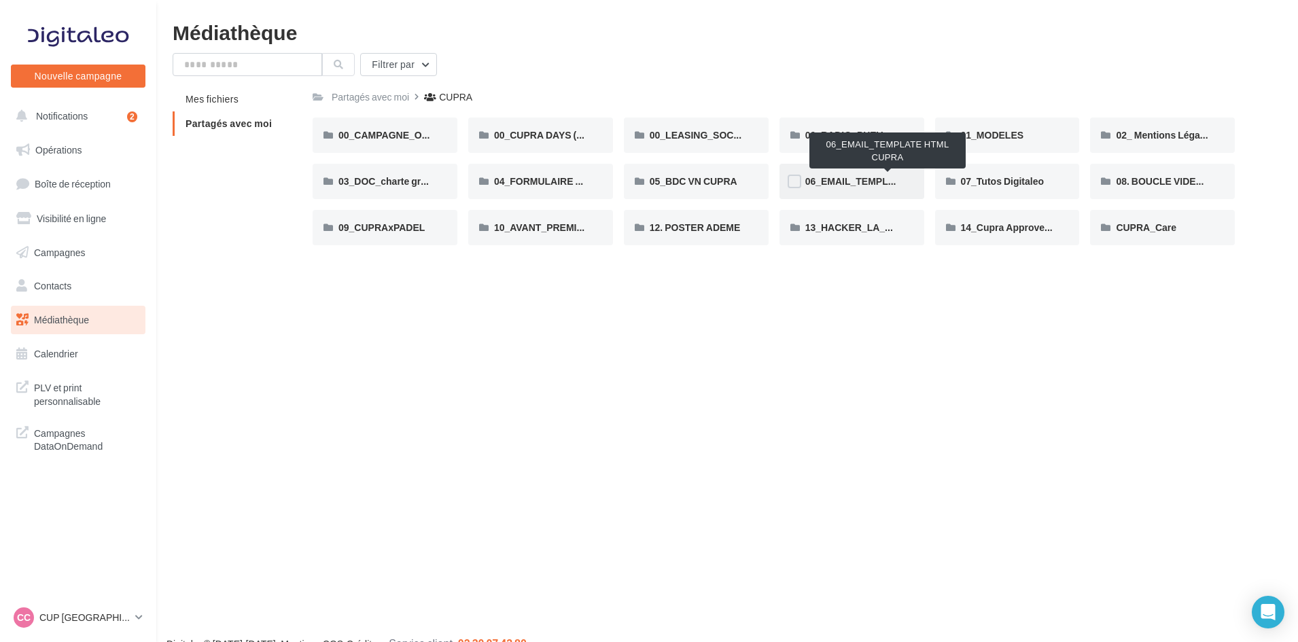
click at [852, 183] on span "06_EMAIL_TEMPLATE HTML CUPRA" at bounding box center [888, 181] width 166 height 12
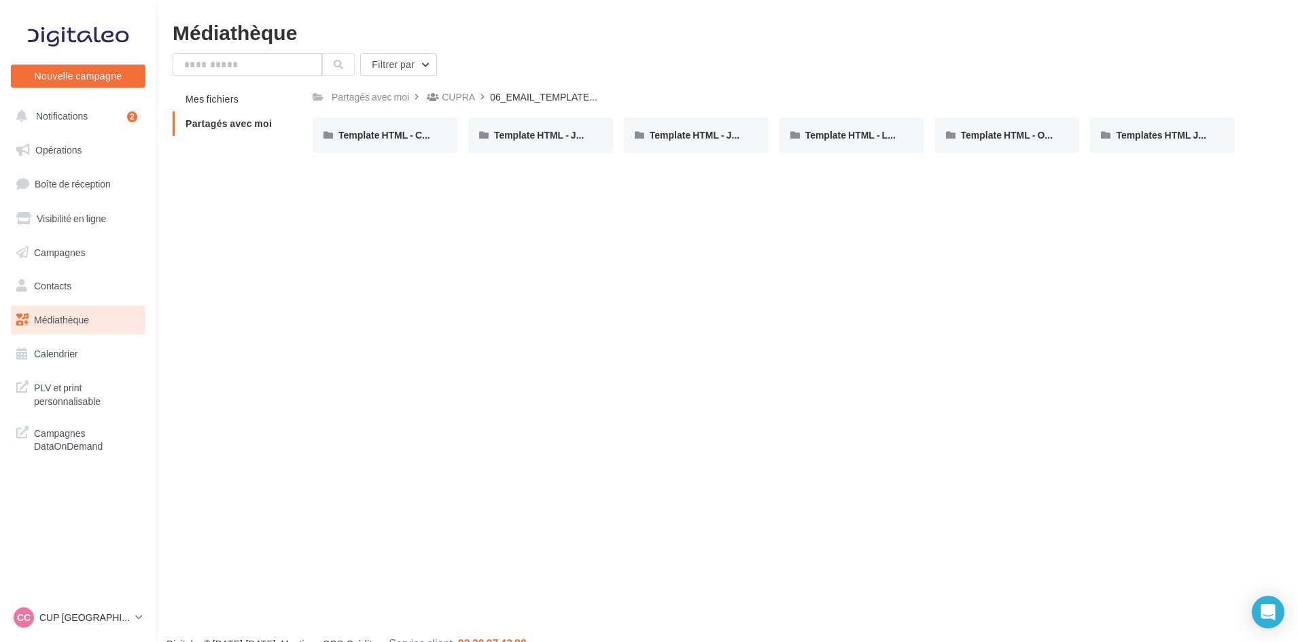
click at [889, 55] on div "Filtrer par" at bounding box center [727, 64] width 1109 height 23
click at [1202, 137] on span "Templates HTML JPO [DATE]" at bounding box center [1181, 135] width 130 height 12
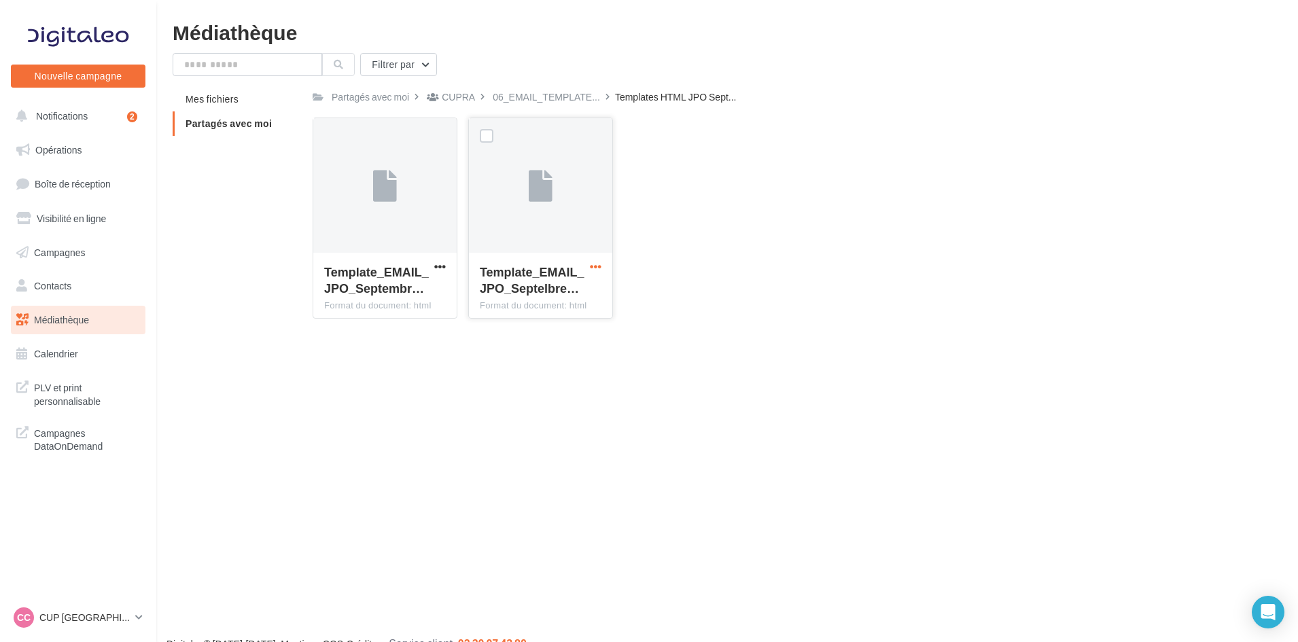
click at [595, 266] on span "button" at bounding box center [596, 267] width 12 height 12
click at [556, 288] on button "Télécharger" at bounding box center [536, 293] width 136 height 35
click at [556, 91] on span "06_EMAIL_TEMPLATE..." at bounding box center [546, 97] width 107 height 14
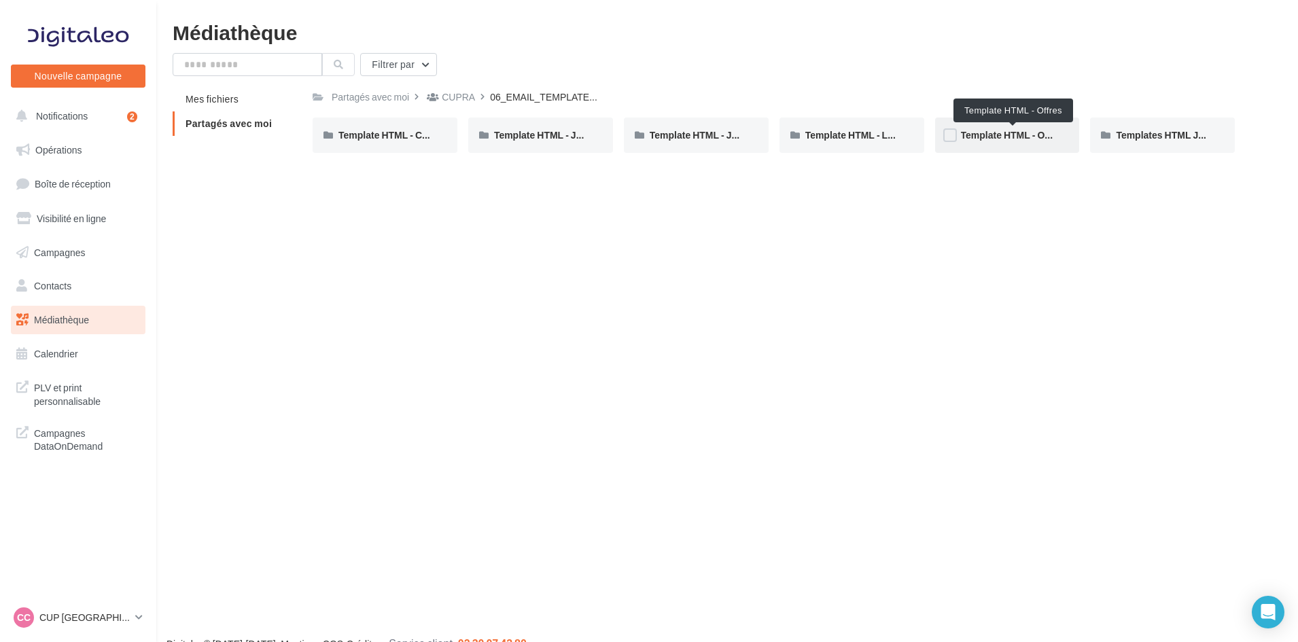
click at [1004, 131] on span "Template HTML - Offres" at bounding box center [1013, 135] width 105 height 12
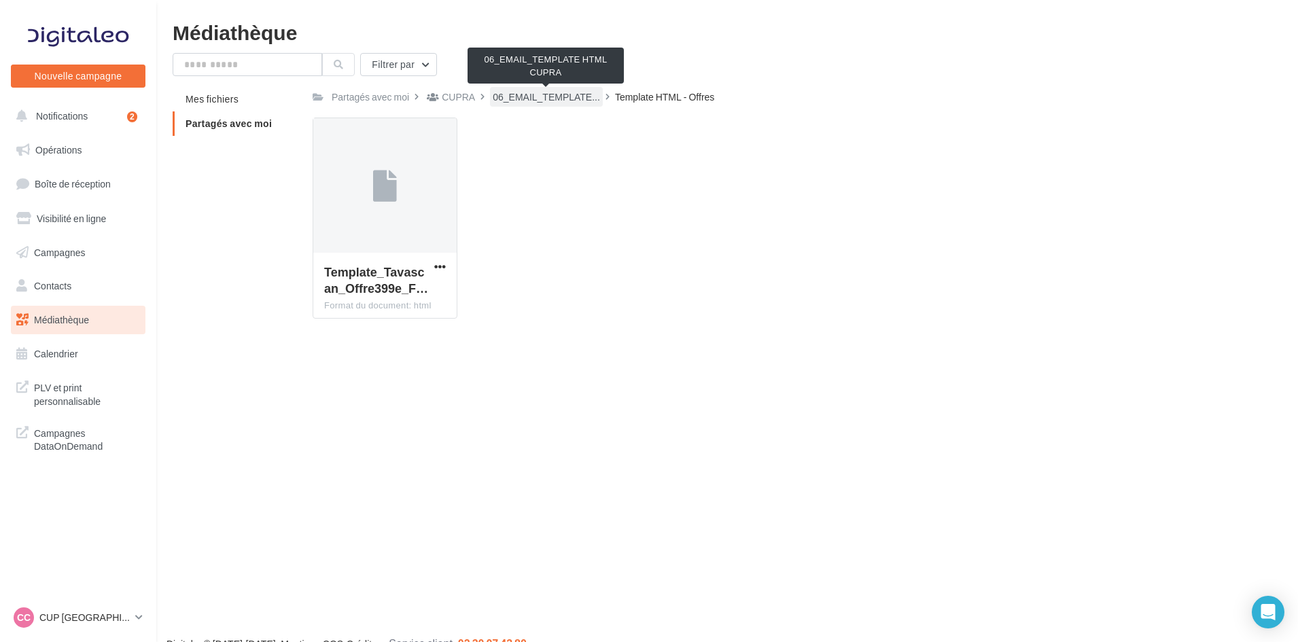
click at [559, 97] on span "06_EMAIL_TEMPLATE..." at bounding box center [546, 97] width 107 height 14
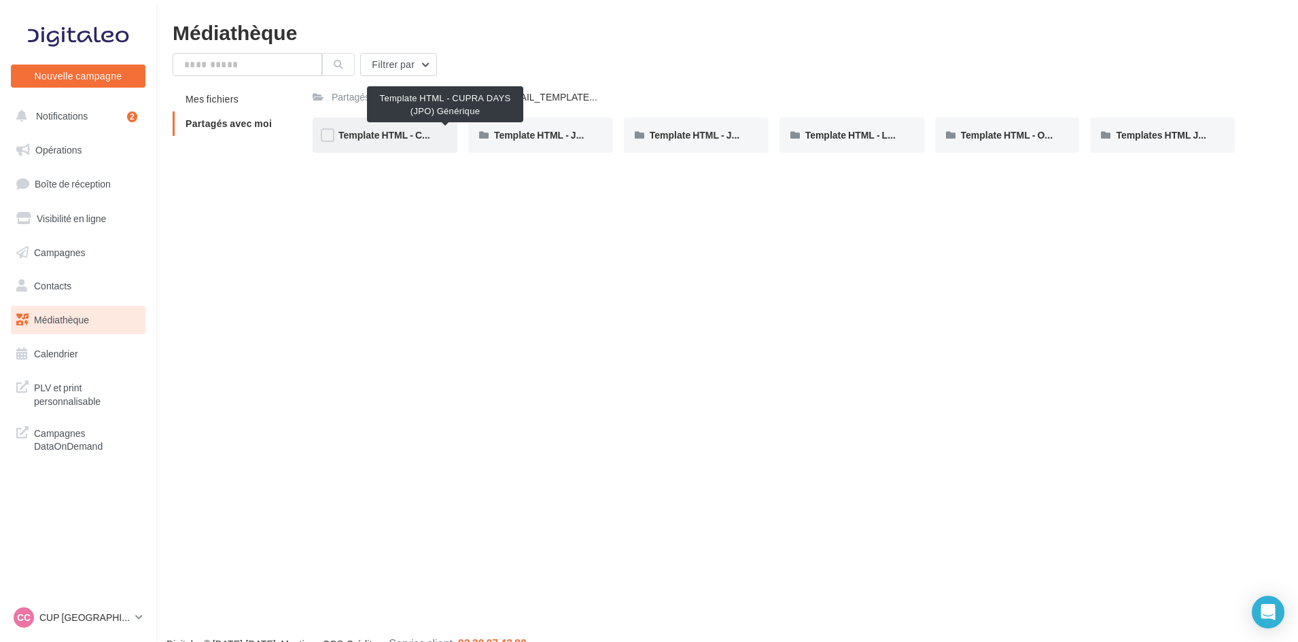
click at [399, 136] on span "Template HTML - CUPRA DAYS (JPO) Générique" at bounding box center [446, 135] width 215 height 12
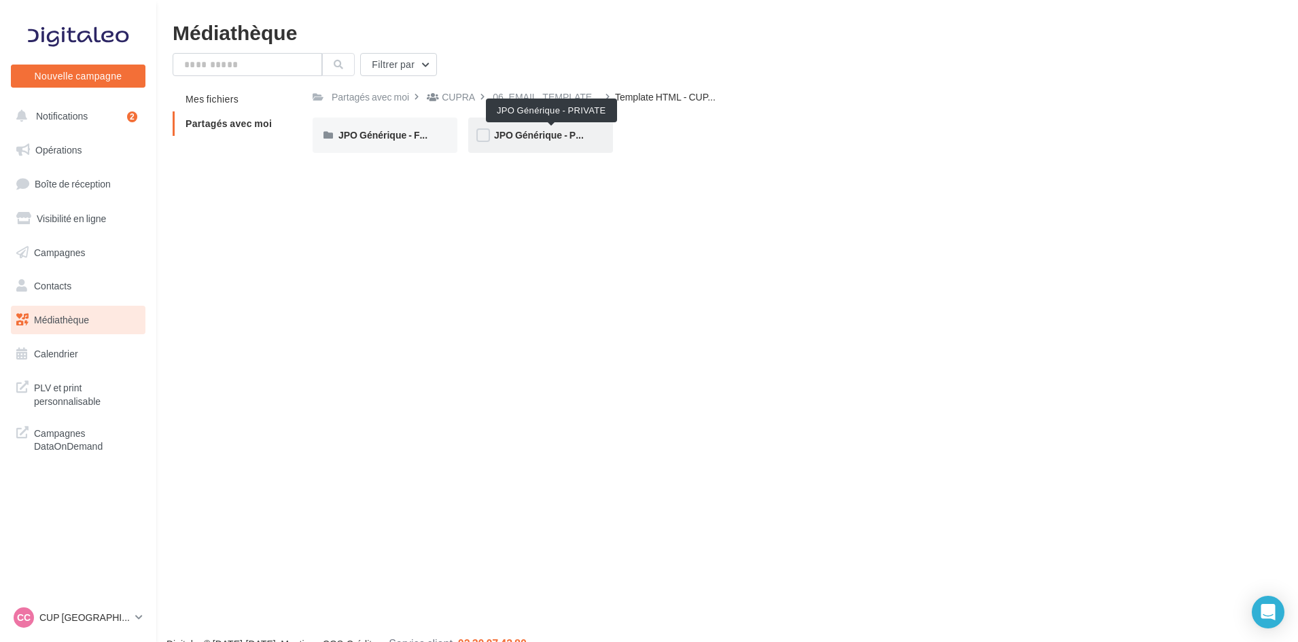
click at [536, 133] on span "JPO Générique - PRIVATE" at bounding box center [552, 135] width 116 height 12
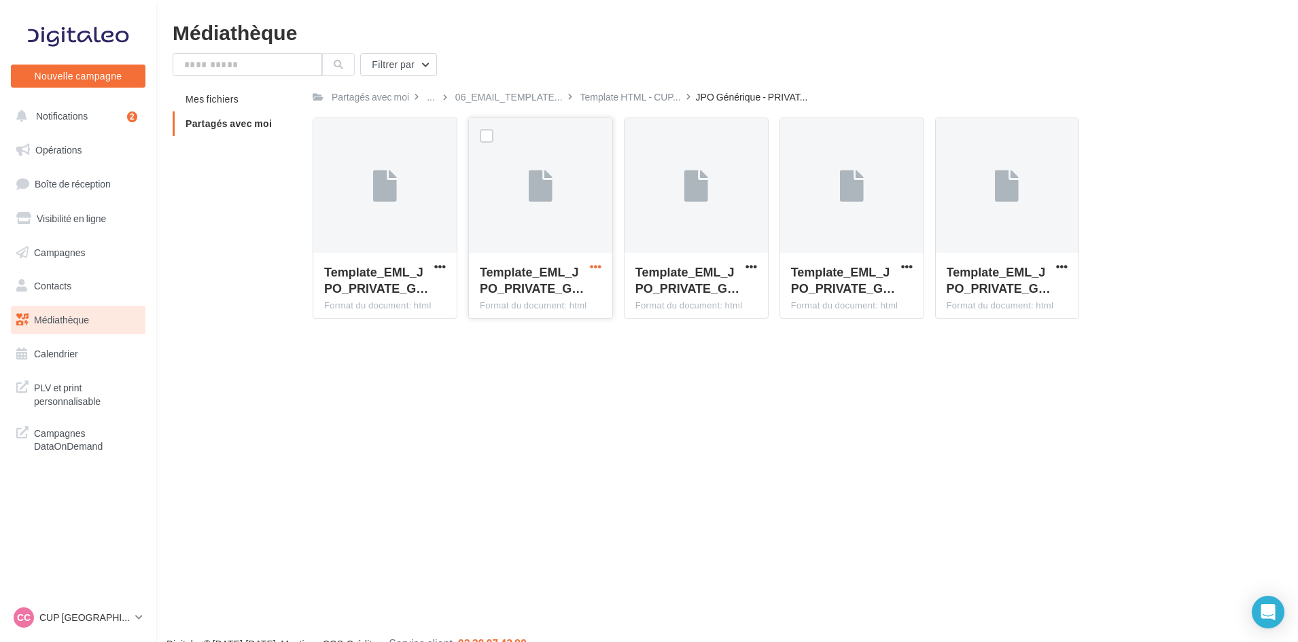
click at [600, 268] on span "button" at bounding box center [596, 267] width 12 height 12
click at [557, 286] on button "Télécharger" at bounding box center [536, 293] width 136 height 35
